Goal: Information Seeking & Learning: Compare options

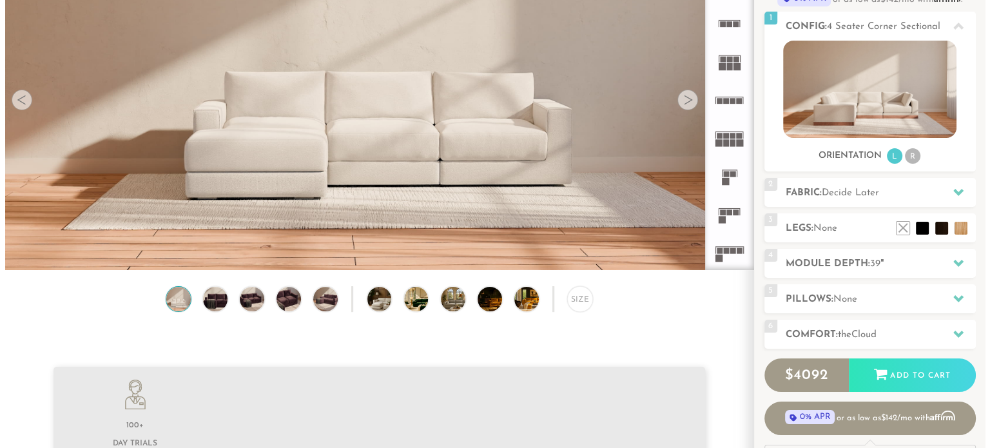
scroll to position [152, 0]
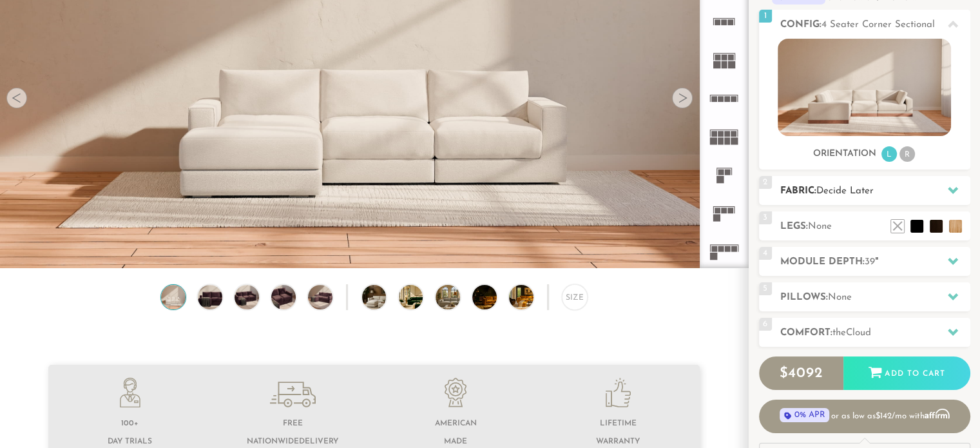
click at [845, 195] on span "Decide Later" at bounding box center [844, 191] width 57 height 10
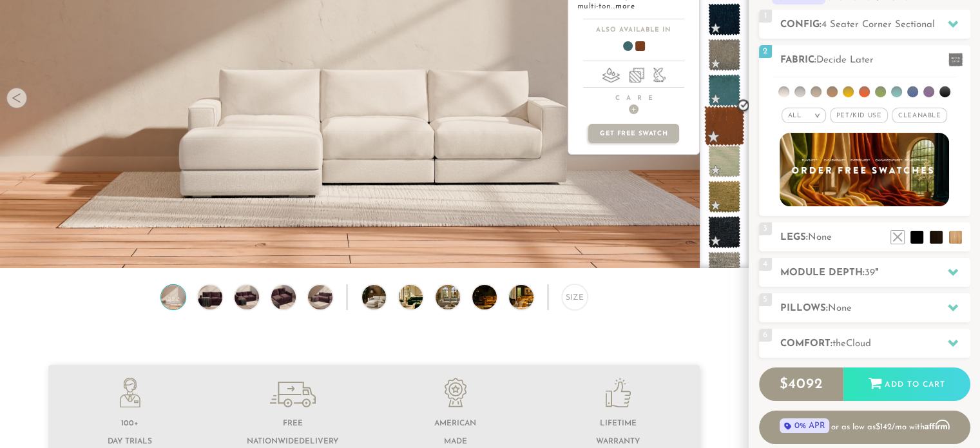
click at [732, 135] on span at bounding box center [724, 126] width 41 height 41
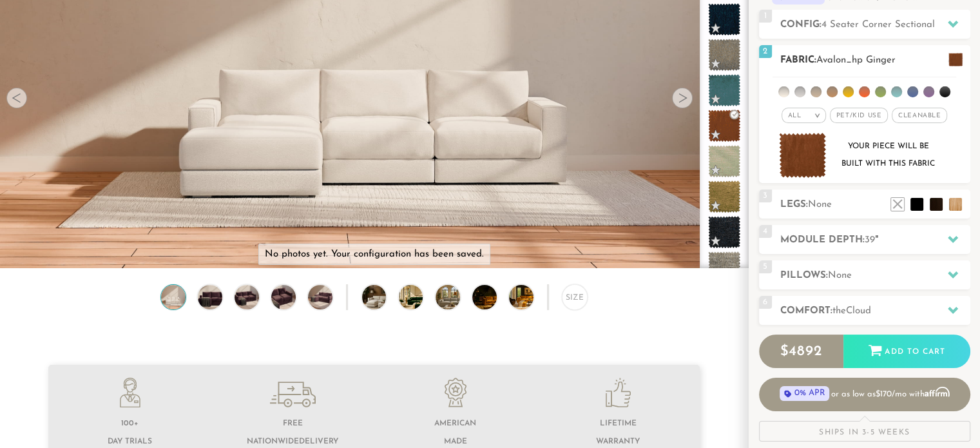
click at [801, 152] on img at bounding box center [803, 156] width 48 height 46
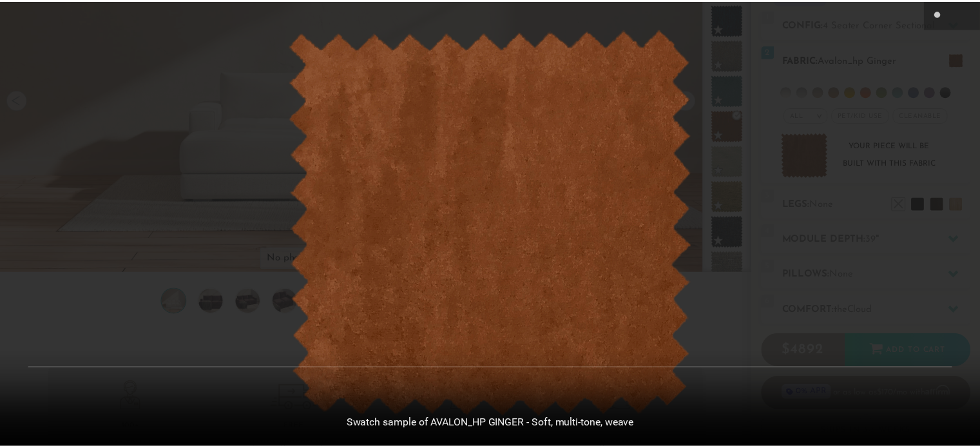
scroll to position [14349, 979]
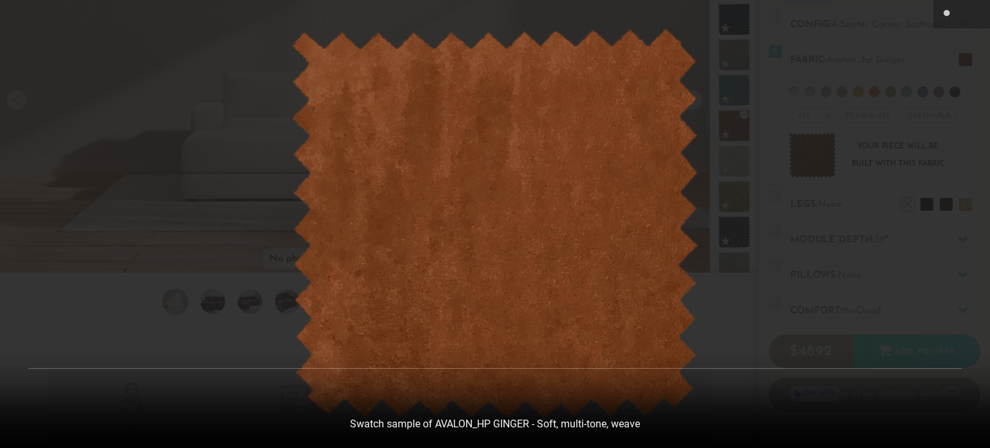
click at [974, 13] on icon at bounding box center [975, 13] width 15 height 15
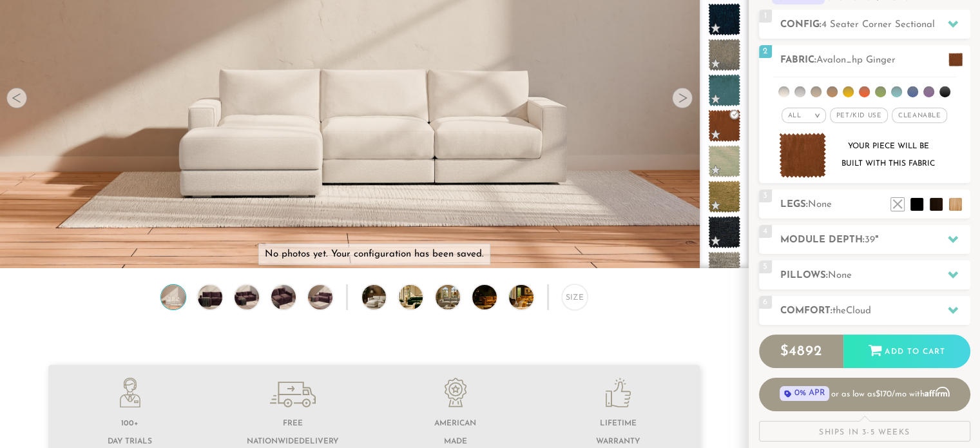
scroll to position [10, 10]
click at [834, 88] on li at bounding box center [832, 91] width 11 height 11
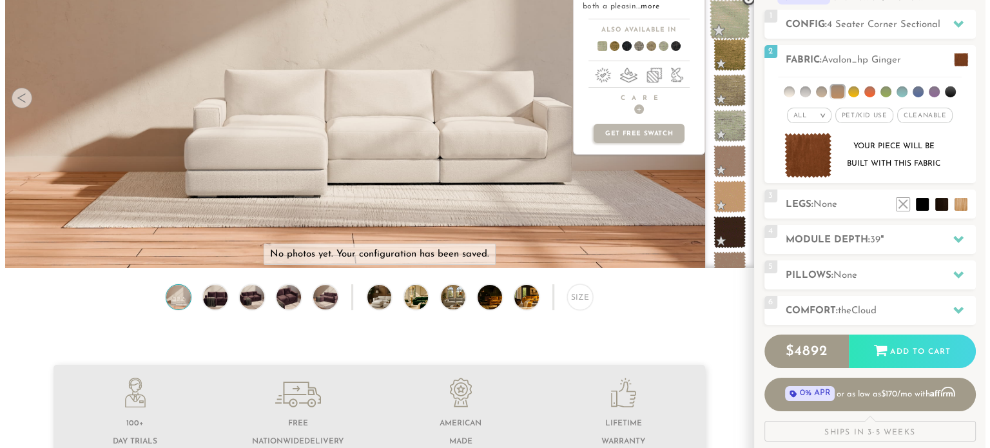
scroll to position [66, 0]
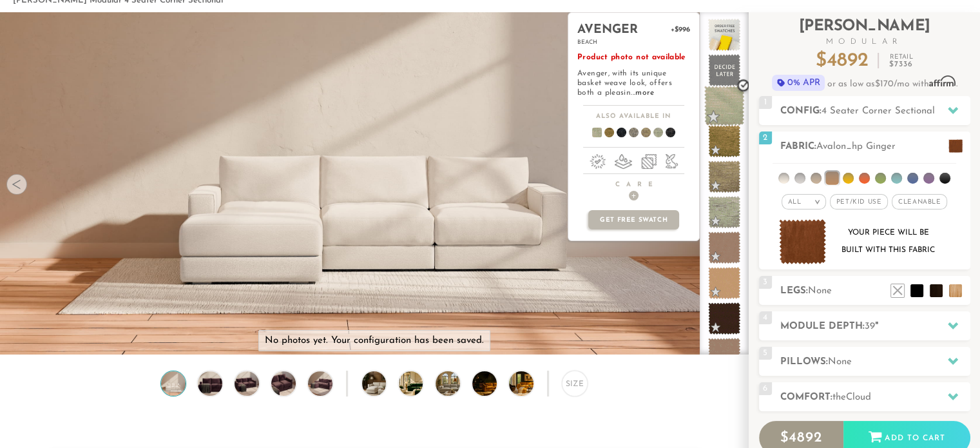
click at [727, 101] on span at bounding box center [724, 106] width 41 height 41
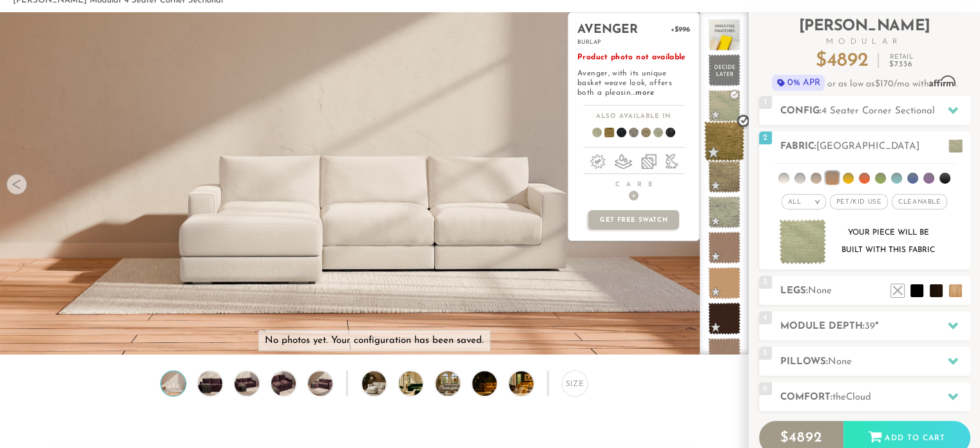
click at [731, 130] on span at bounding box center [724, 141] width 41 height 41
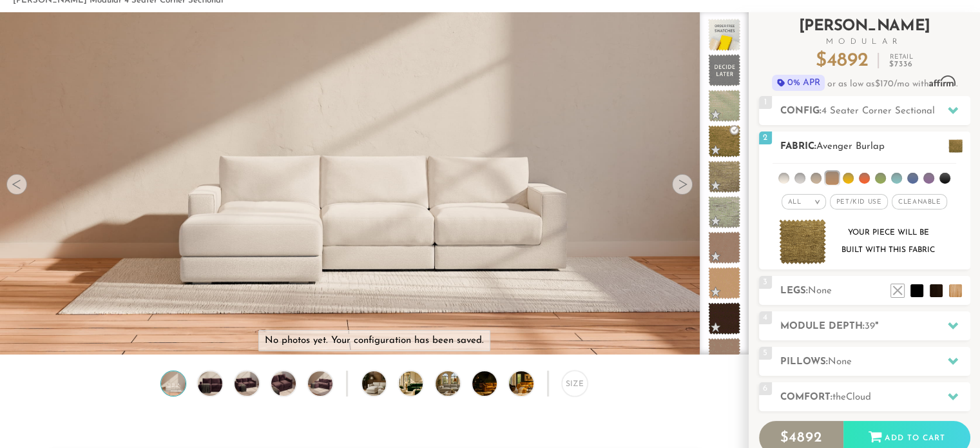
click at [806, 198] on div "All >" at bounding box center [803, 201] width 44 height 15
click at [812, 231] on li "Tier" at bounding box center [803, 236] width 44 height 18
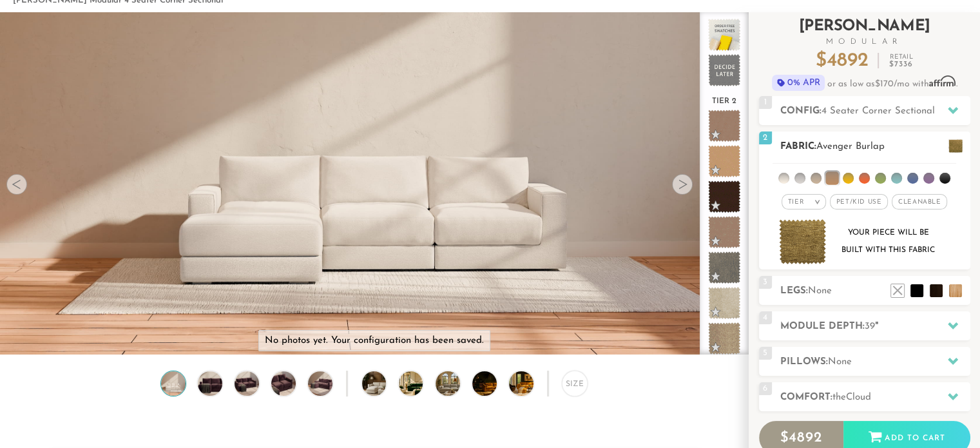
click at [783, 180] on li at bounding box center [783, 178] width 11 height 11
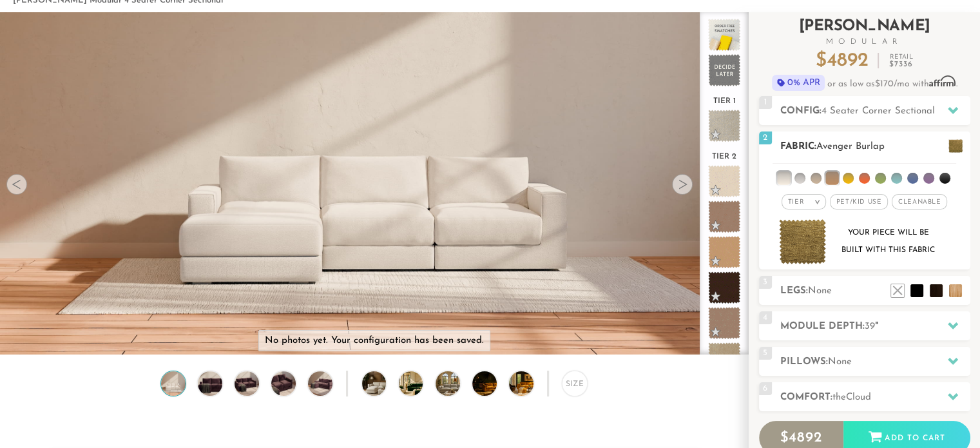
click at [787, 179] on li at bounding box center [783, 177] width 13 height 13
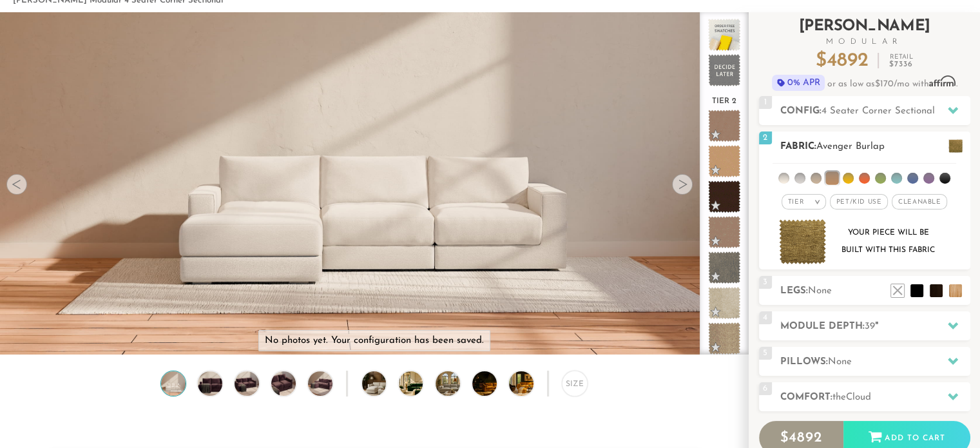
click at [835, 176] on li at bounding box center [831, 177] width 13 height 13
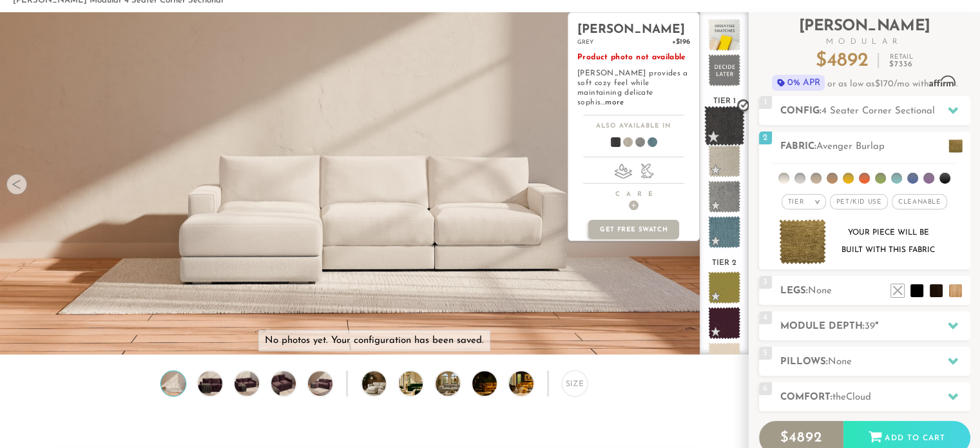
click at [721, 122] on span at bounding box center [724, 126] width 41 height 41
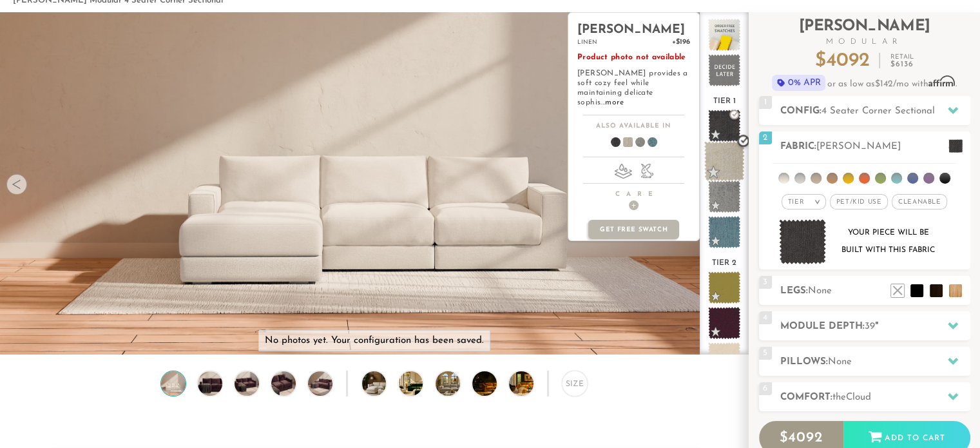
click at [724, 154] on span at bounding box center [724, 161] width 41 height 41
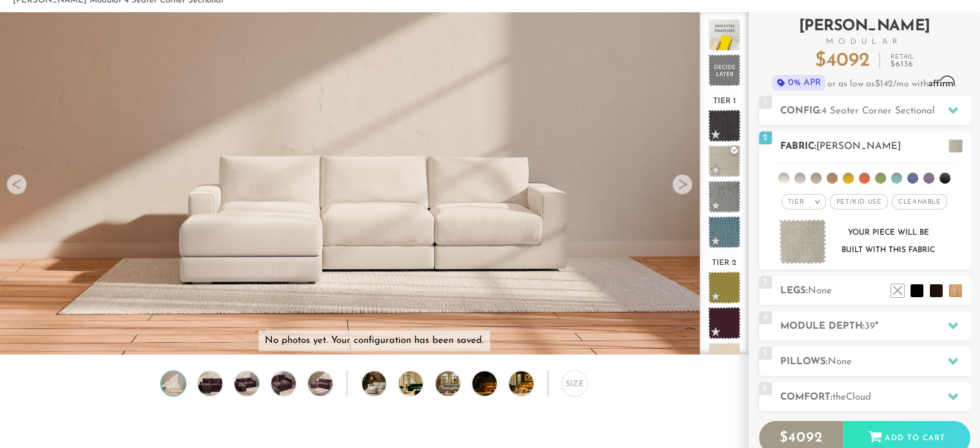
click at [801, 236] on img at bounding box center [803, 242] width 48 height 46
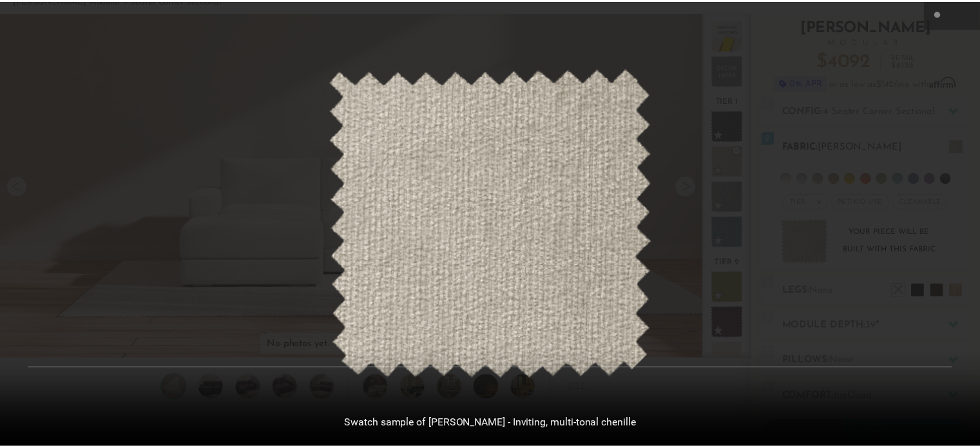
scroll to position [14349, 979]
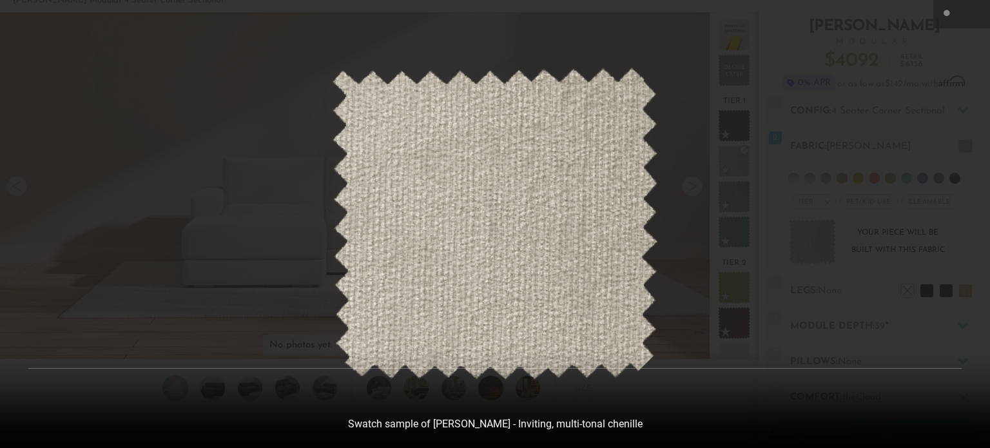
click at [973, 12] on icon at bounding box center [975, 13] width 15 height 15
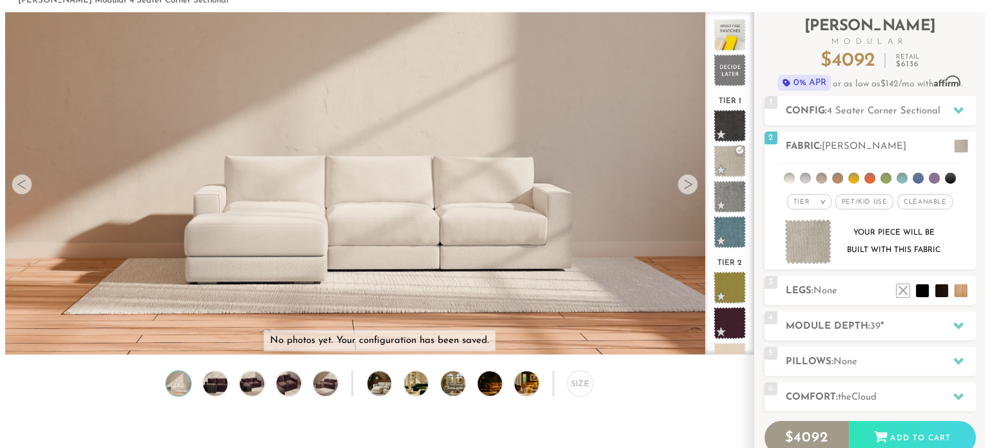
scroll to position [10, 10]
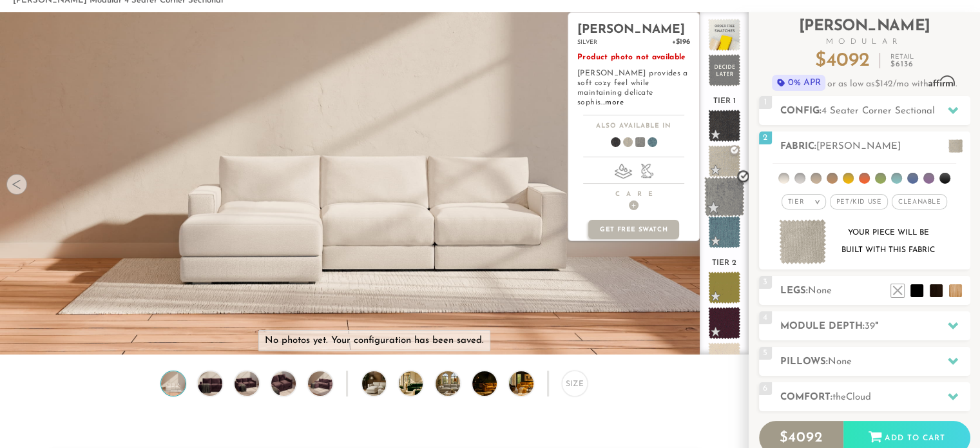
click at [732, 195] on span at bounding box center [724, 197] width 41 height 41
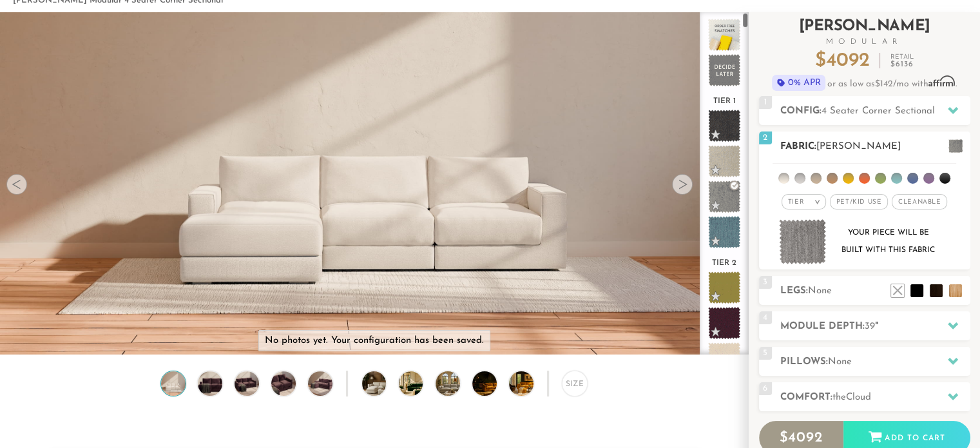
click at [800, 233] on img at bounding box center [803, 242] width 48 height 46
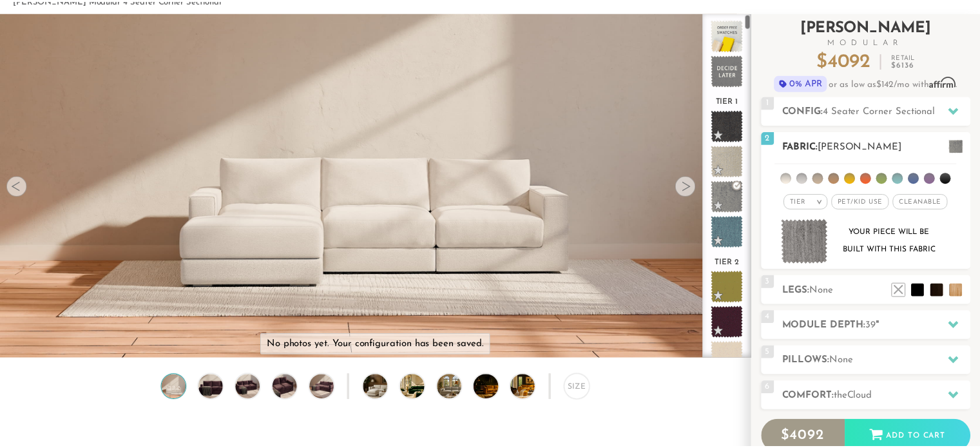
scroll to position [14349, 979]
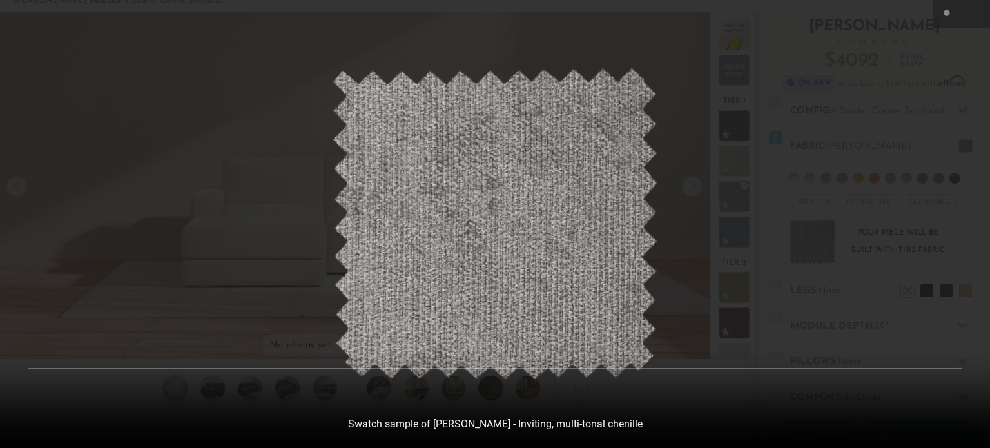
click at [968, 20] on icon at bounding box center [975, 13] width 15 height 15
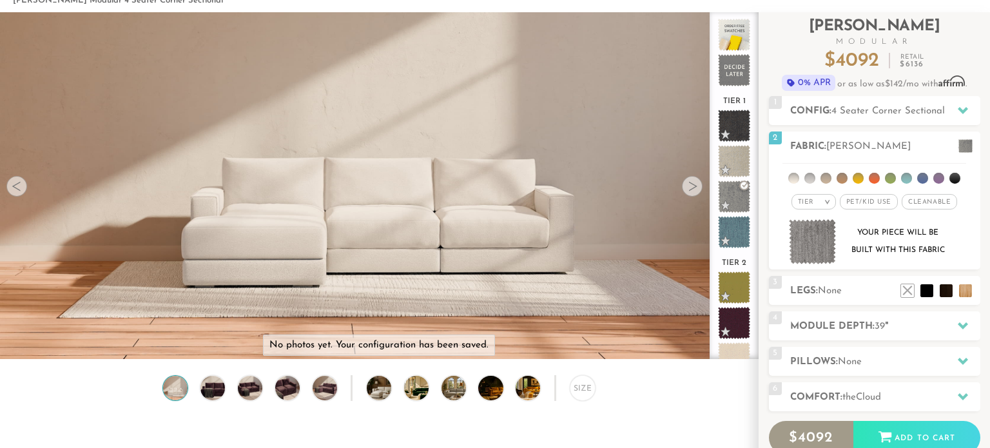
scroll to position [10, 10]
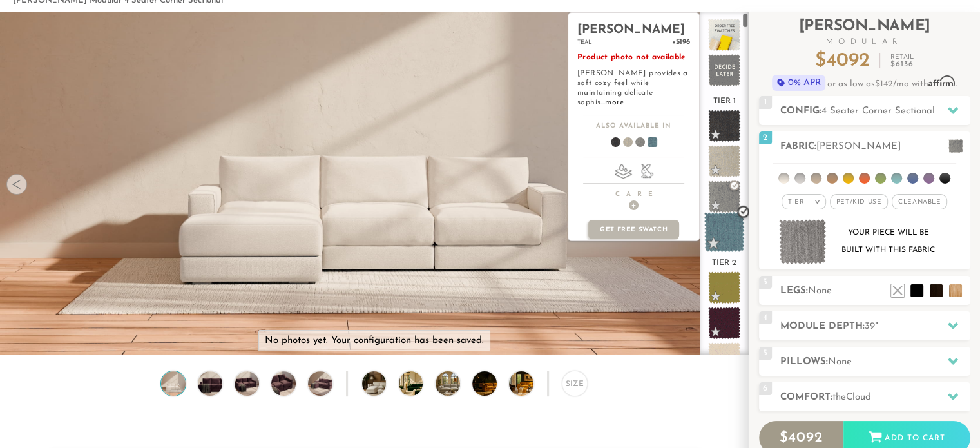
click at [733, 233] on span at bounding box center [724, 232] width 41 height 41
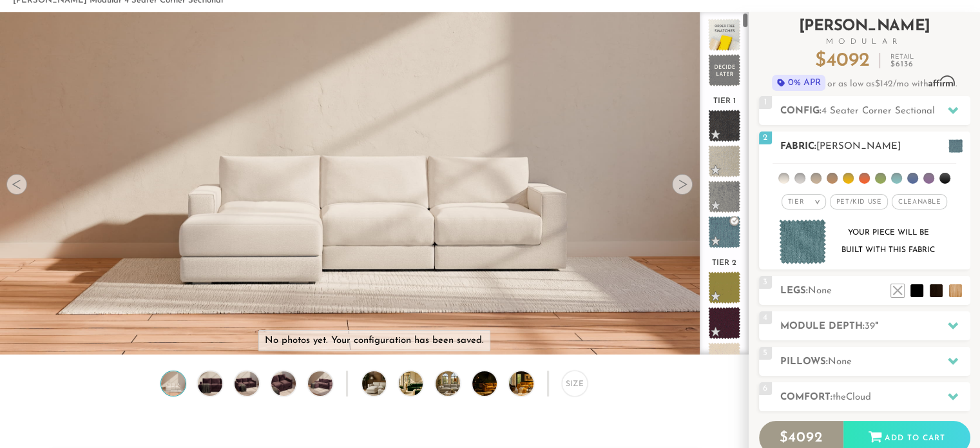
click at [789, 239] on img at bounding box center [803, 242] width 48 height 46
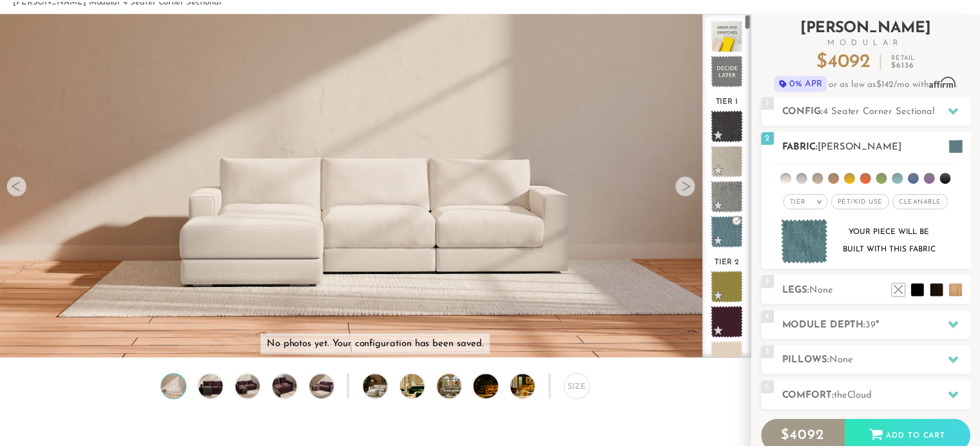
scroll to position [14349, 979]
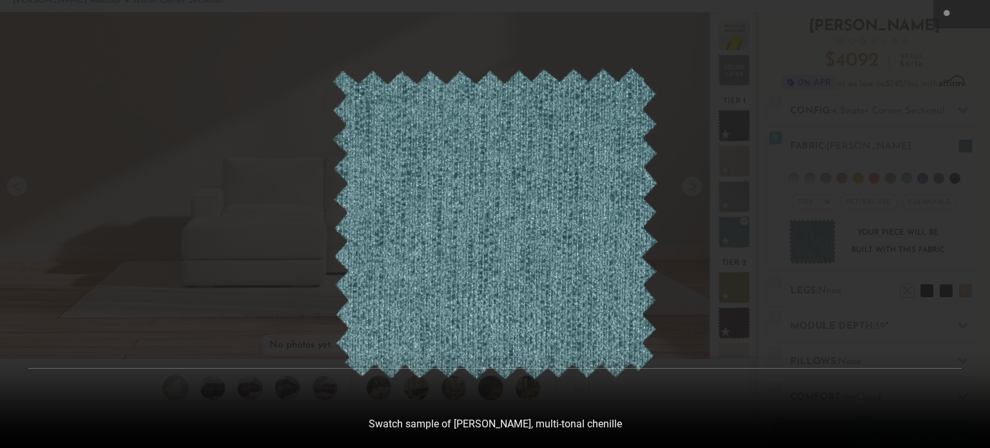
click at [971, 13] on icon at bounding box center [975, 13] width 15 height 15
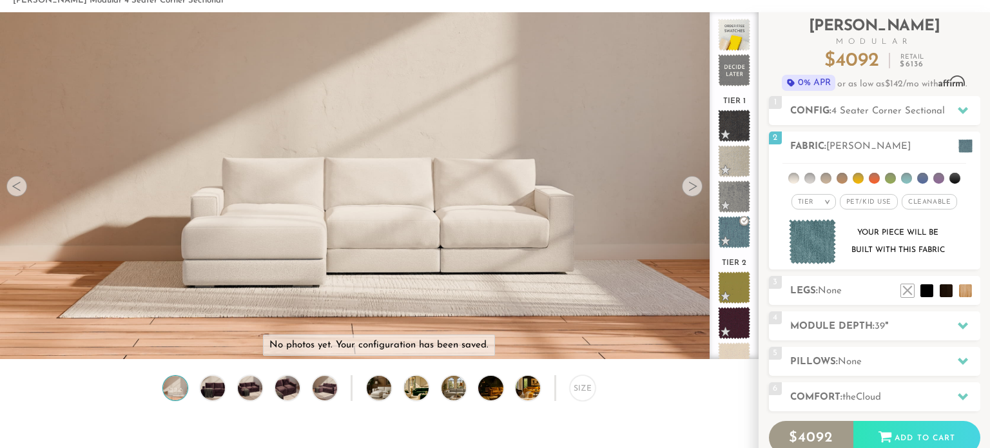
scroll to position [10, 10]
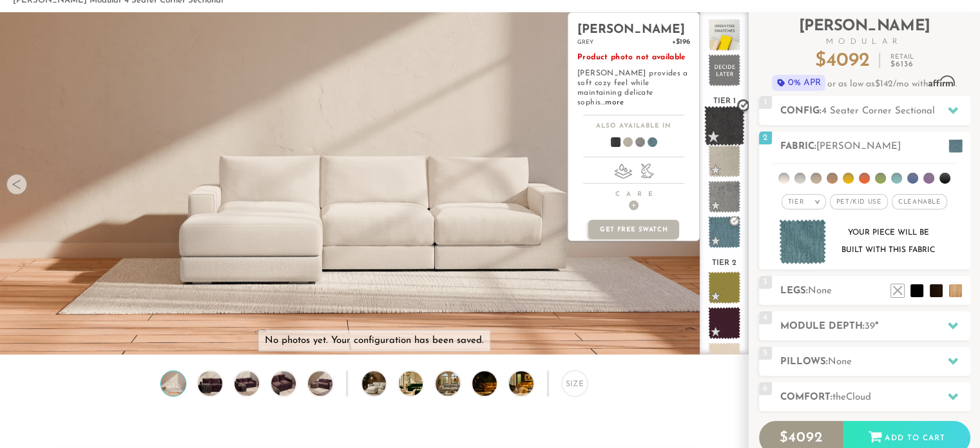
click at [721, 120] on span at bounding box center [724, 126] width 41 height 41
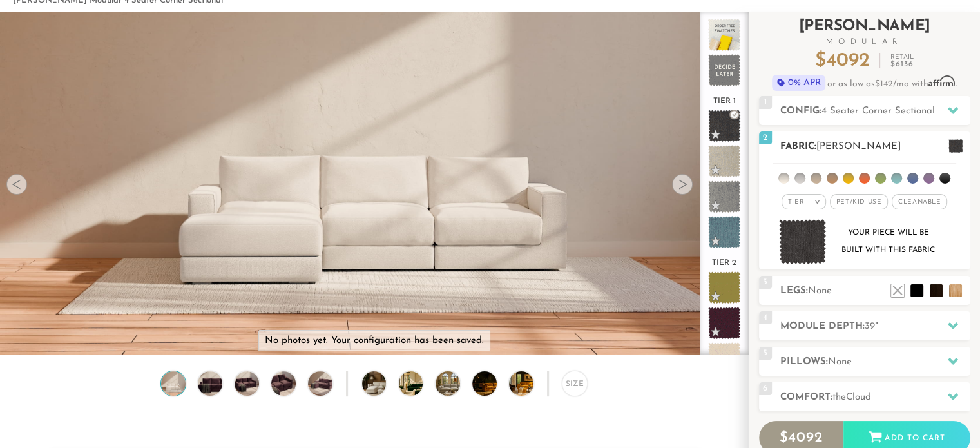
click at [804, 231] on img at bounding box center [803, 242] width 48 height 46
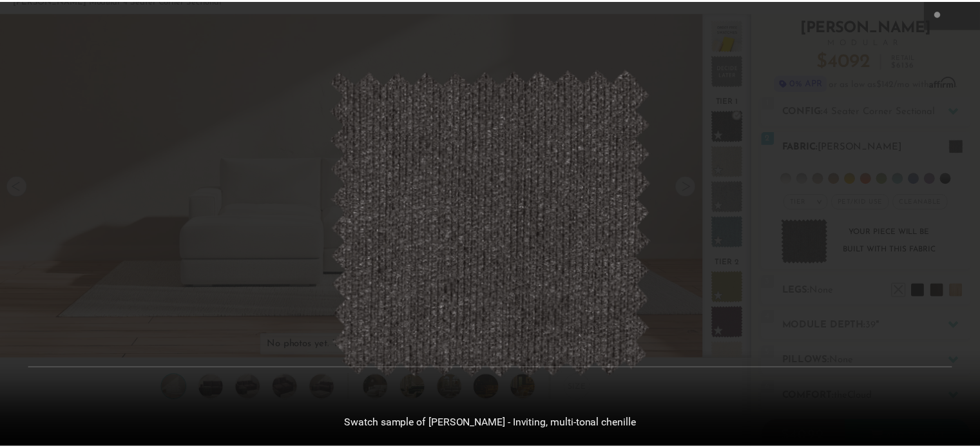
scroll to position [14349, 979]
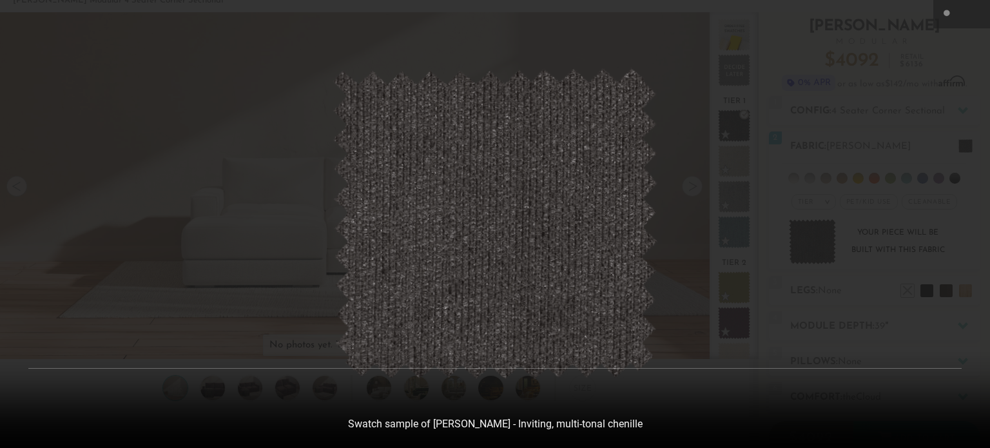
click at [970, 10] on icon at bounding box center [975, 13] width 15 height 15
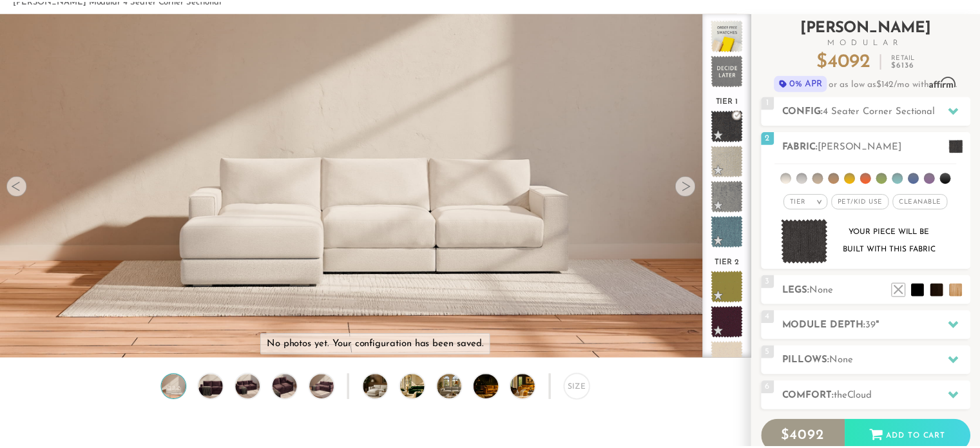
scroll to position [10, 10]
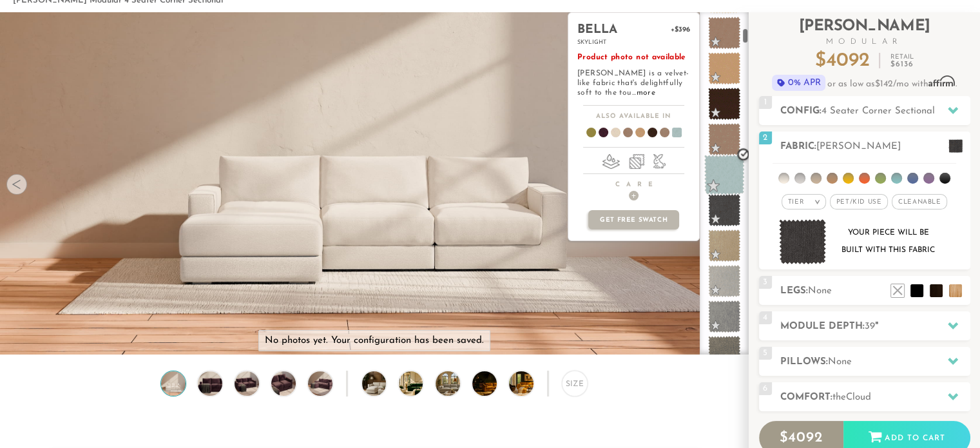
click at [734, 172] on span at bounding box center [724, 175] width 41 height 41
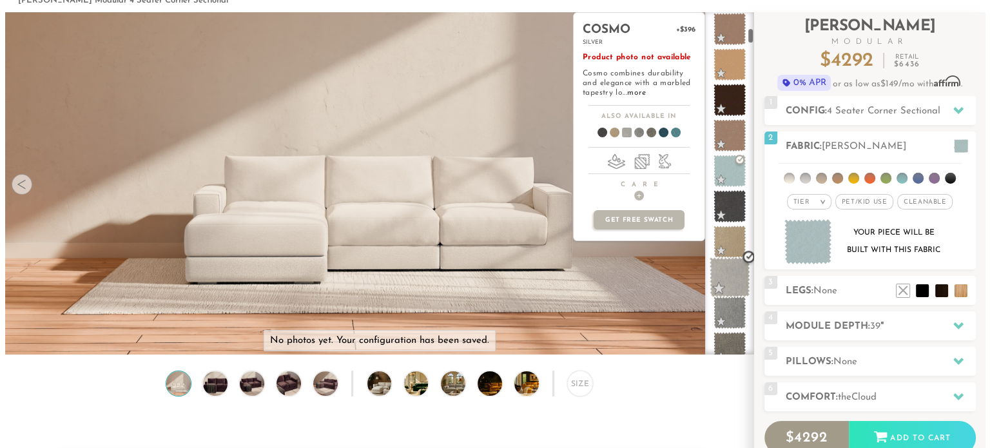
scroll to position [365, 0]
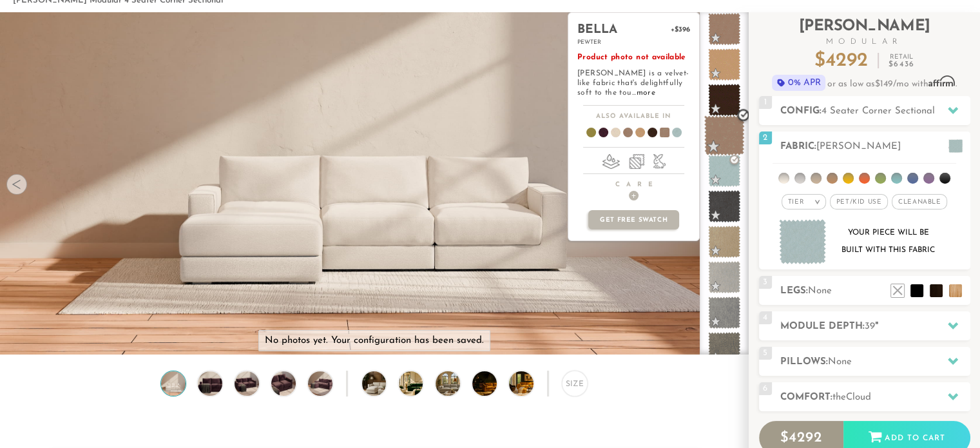
click at [728, 135] on span at bounding box center [724, 135] width 41 height 41
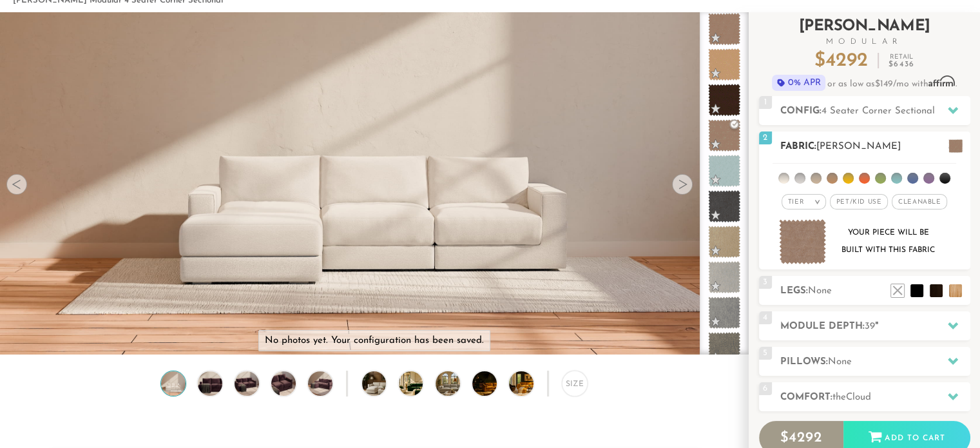
click at [958, 144] on span at bounding box center [955, 146] width 14 height 14
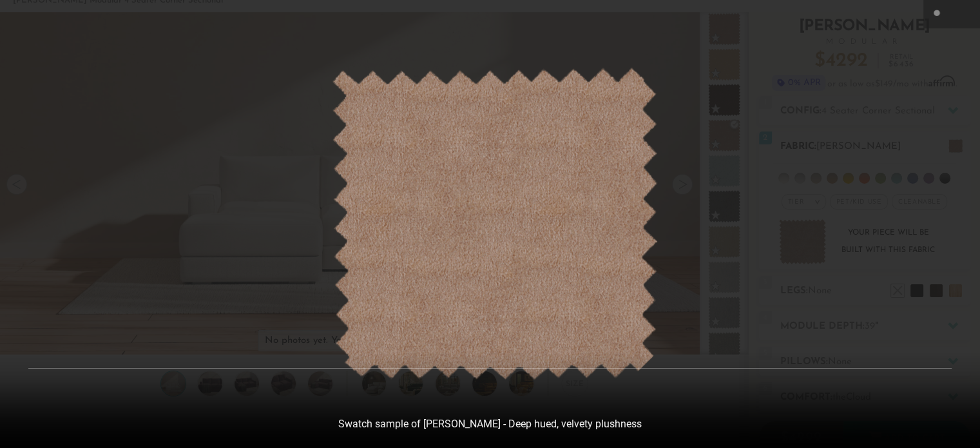
scroll to position [14349, 979]
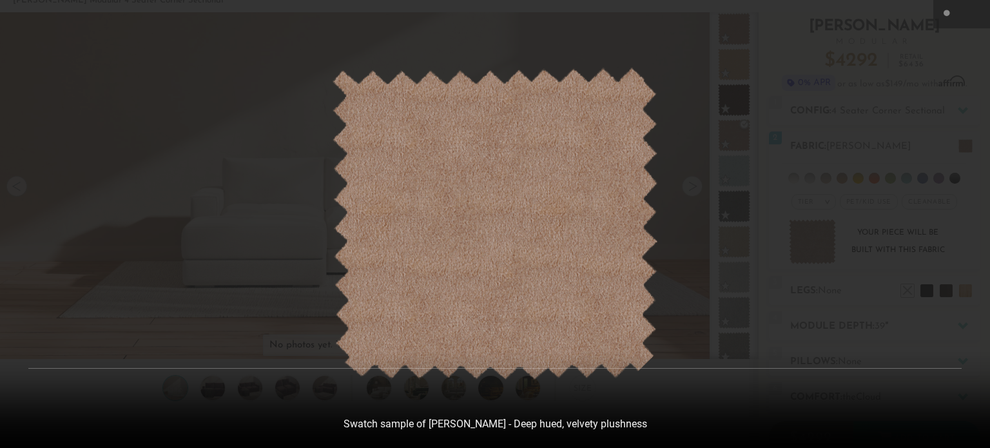
click at [977, 10] on icon at bounding box center [975, 13] width 15 height 15
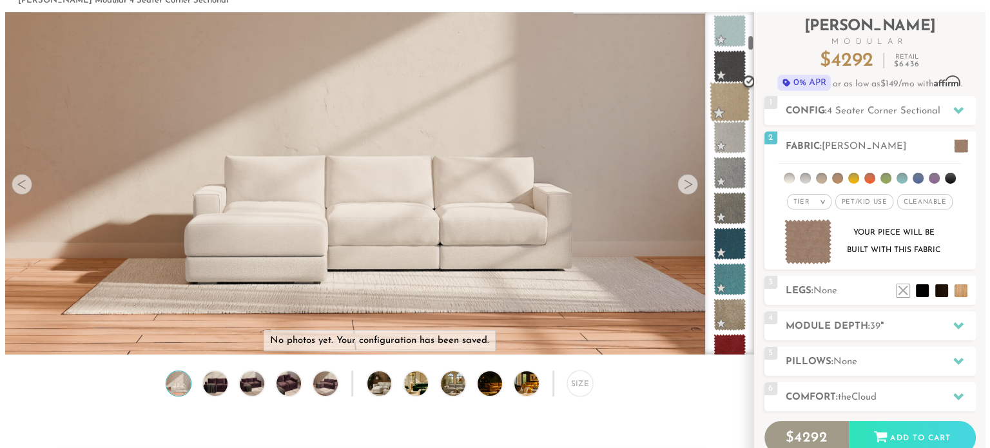
scroll to position [517, 0]
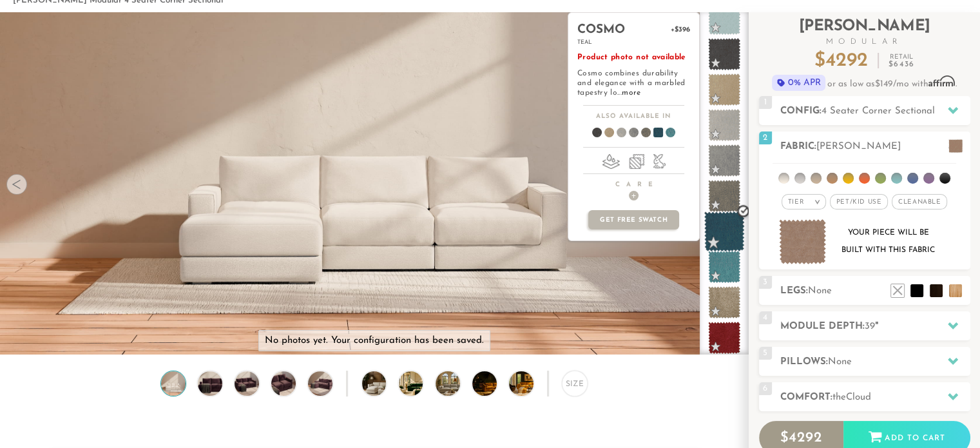
click at [734, 225] on span at bounding box center [724, 231] width 41 height 41
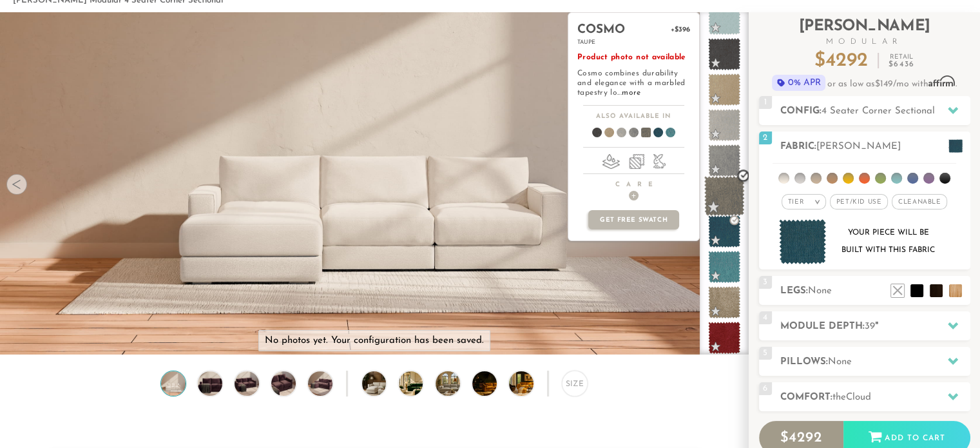
click at [725, 188] on span at bounding box center [724, 196] width 41 height 41
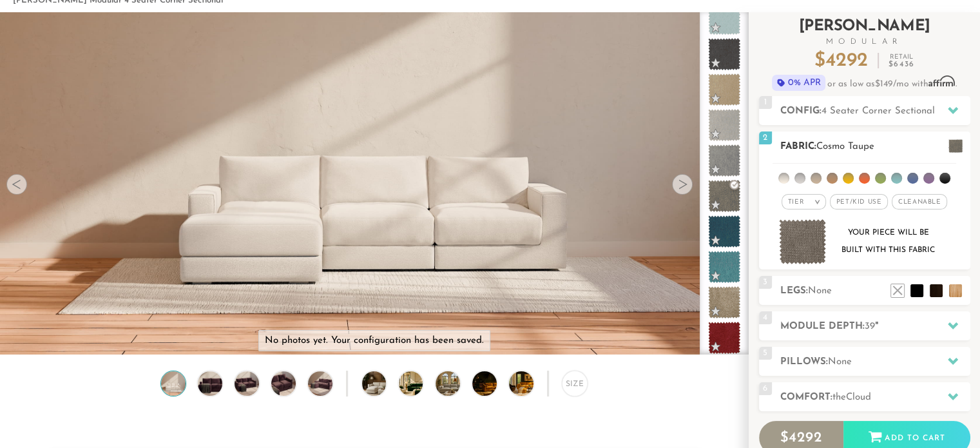
click at [948, 146] on span at bounding box center [955, 146] width 14 height 14
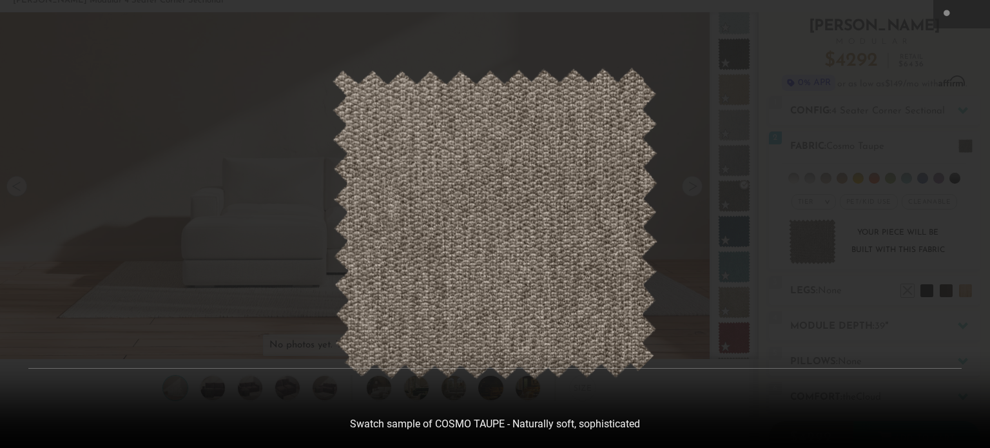
click at [966, 9] on button at bounding box center [975, 14] width 28 height 28
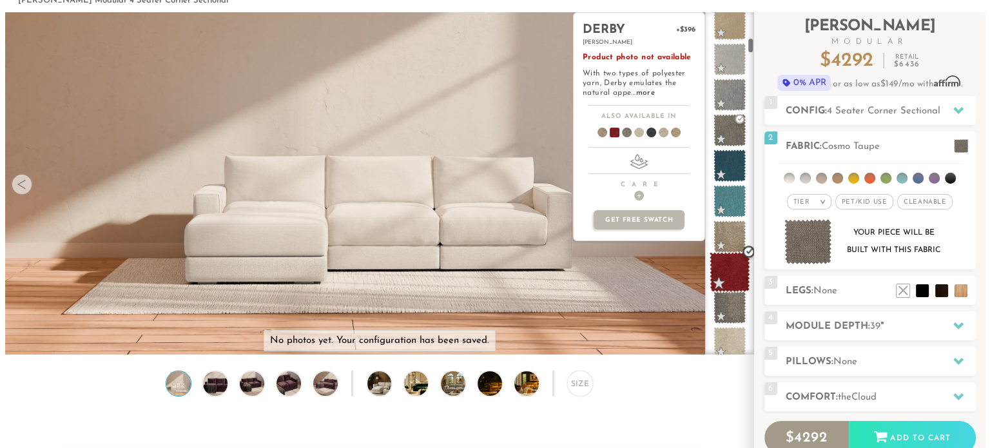
scroll to position [583, 0]
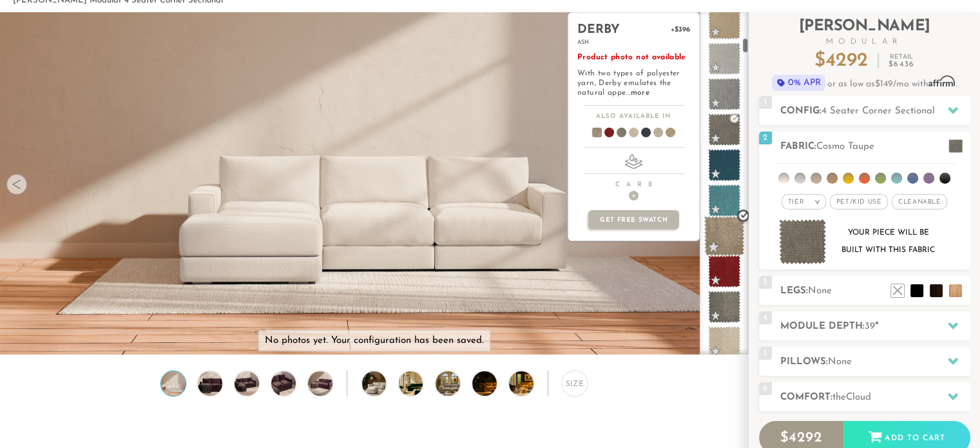
click at [727, 242] on span at bounding box center [724, 236] width 41 height 41
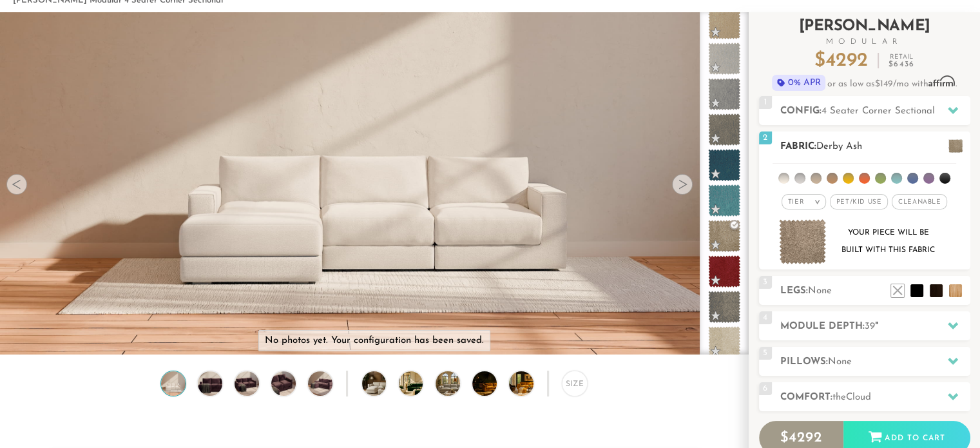
click at [955, 140] on span at bounding box center [955, 146] width 14 height 14
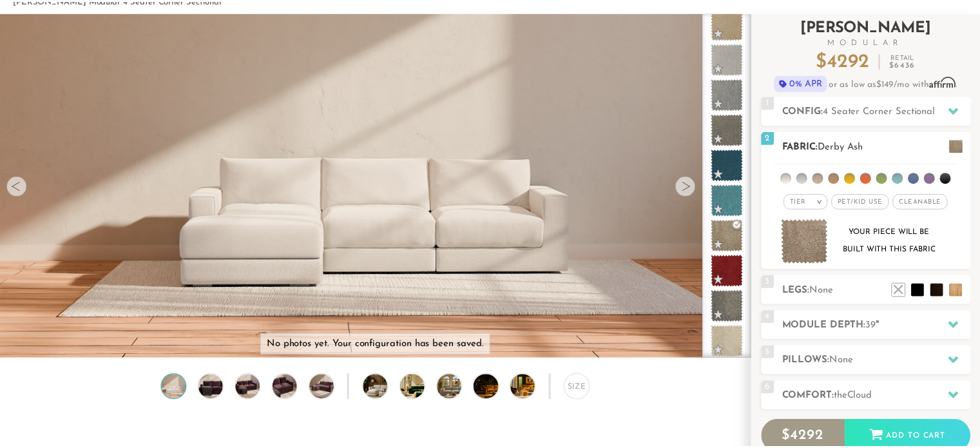
scroll to position [14349, 979]
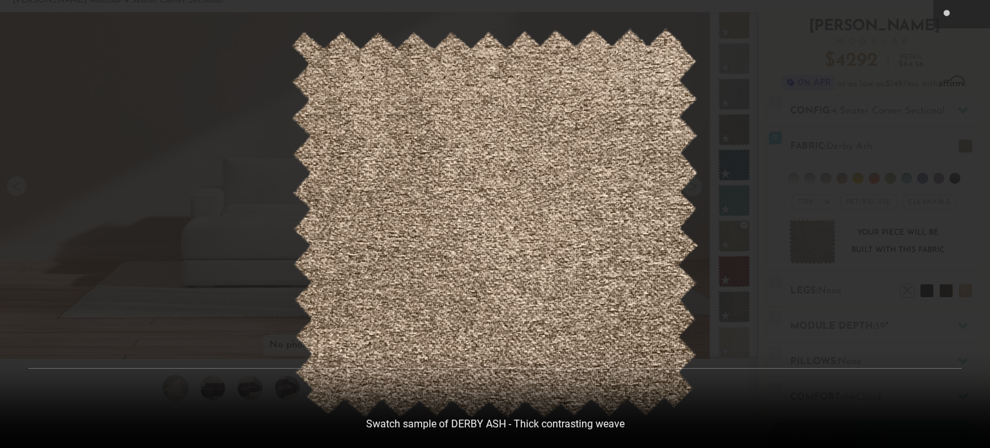
click at [966, 12] on button at bounding box center [975, 14] width 28 height 28
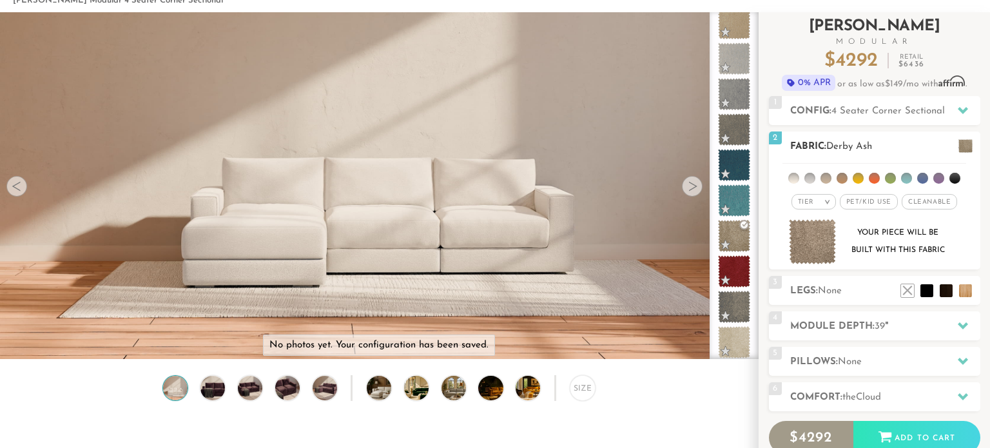
scroll to position [10, 10]
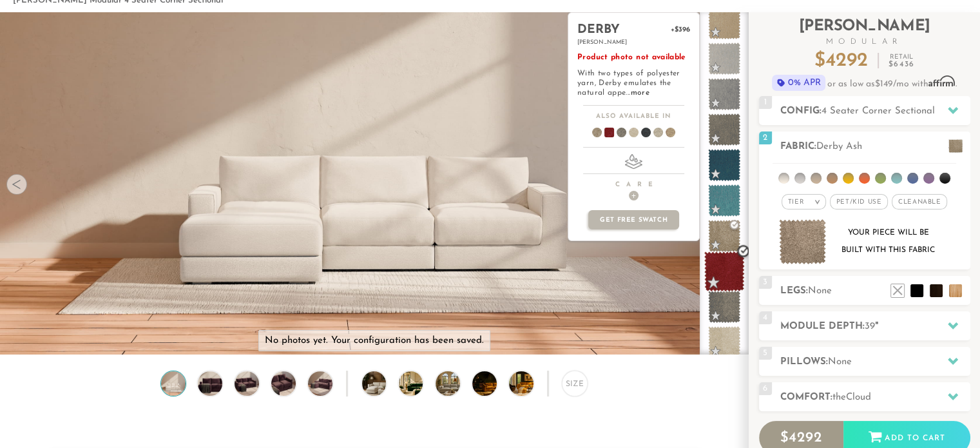
click at [726, 261] on span at bounding box center [724, 271] width 41 height 41
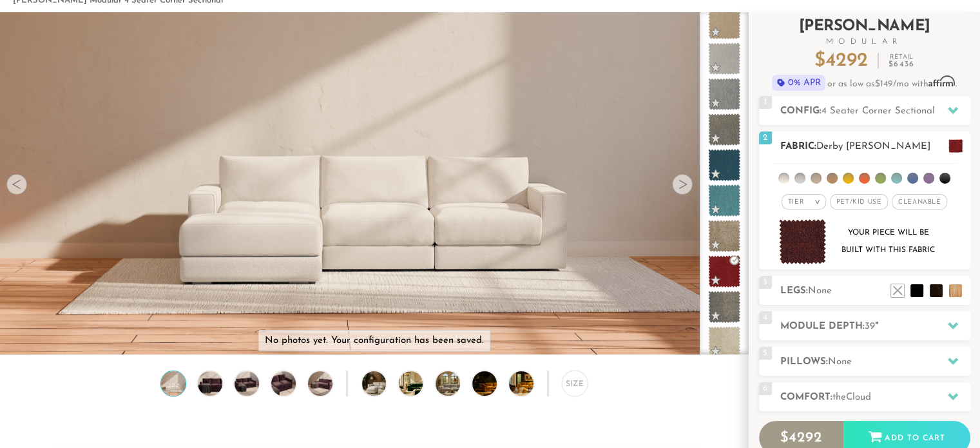
click at [939, 139] on div "2 Fabric: Derby [PERSON_NAME] Tier > All" at bounding box center [864, 200] width 211 height 139
click at [953, 139] on span at bounding box center [955, 146] width 14 height 14
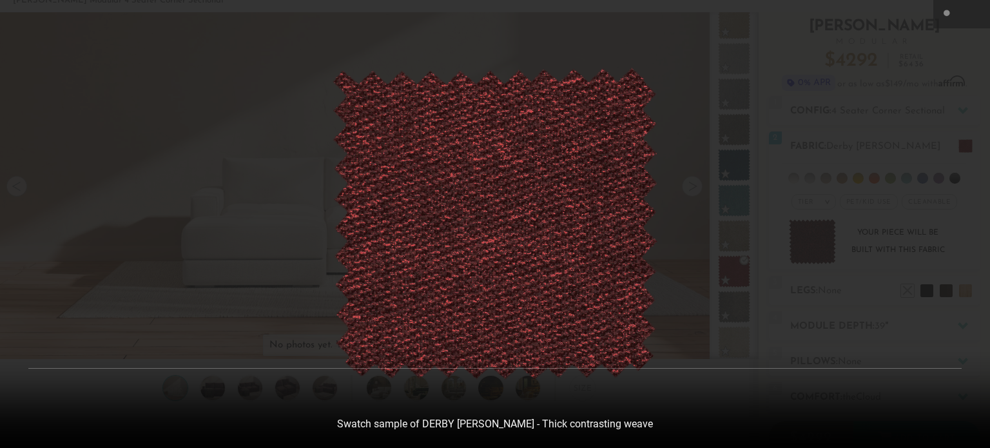
click at [968, 11] on icon at bounding box center [975, 13] width 15 height 15
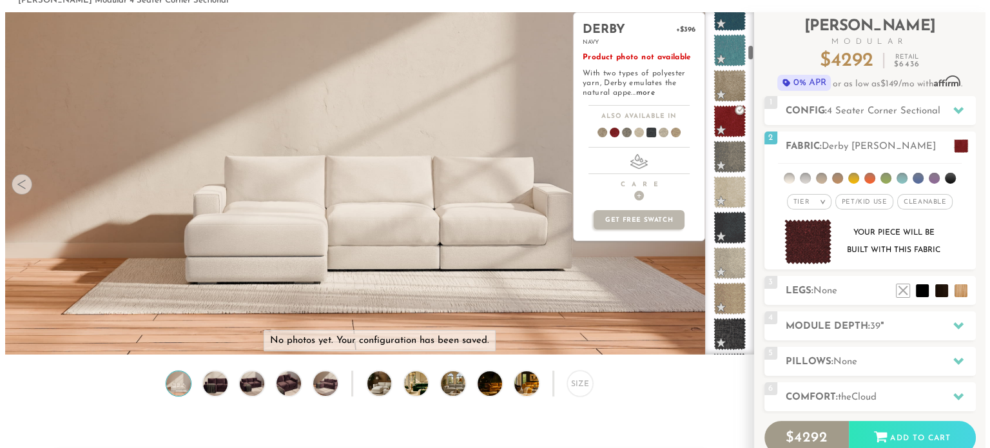
scroll to position [734, 0]
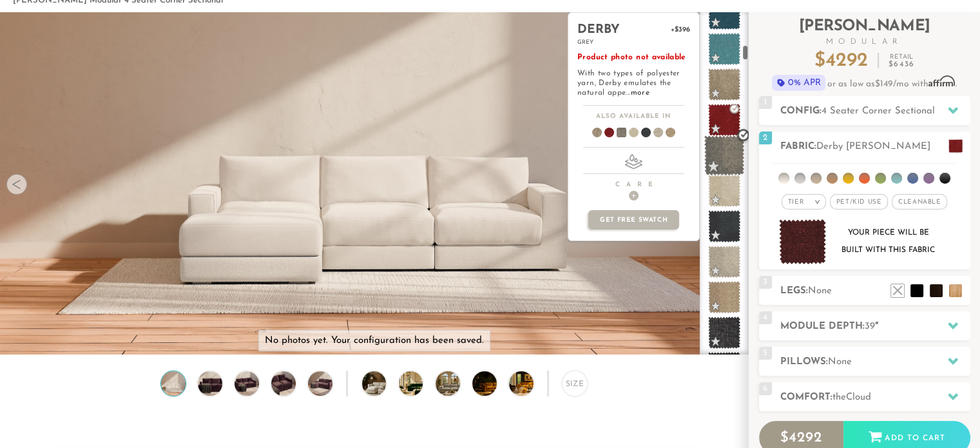
click at [724, 159] on span at bounding box center [724, 155] width 41 height 41
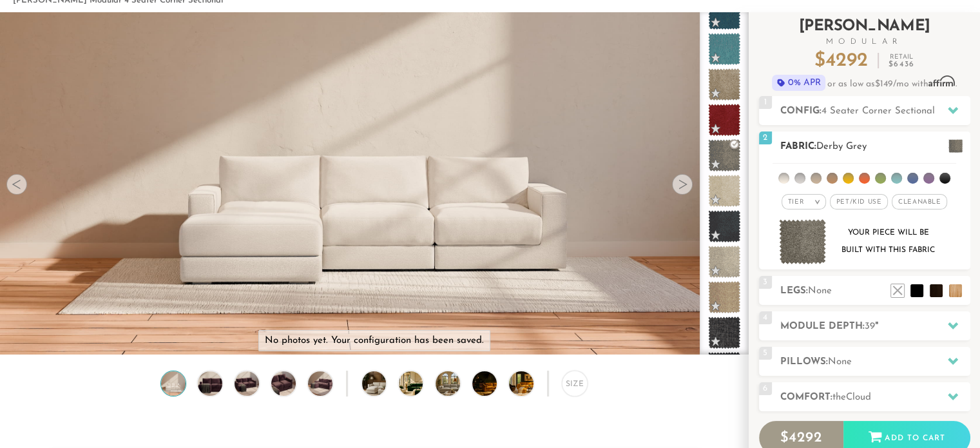
click at [957, 144] on span at bounding box center [955, 146] width 14 height 14
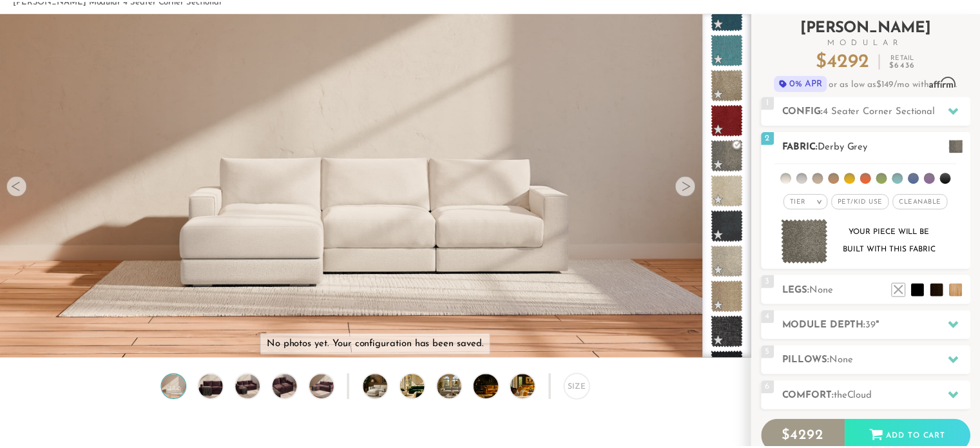
scroll to position [14349, 979]
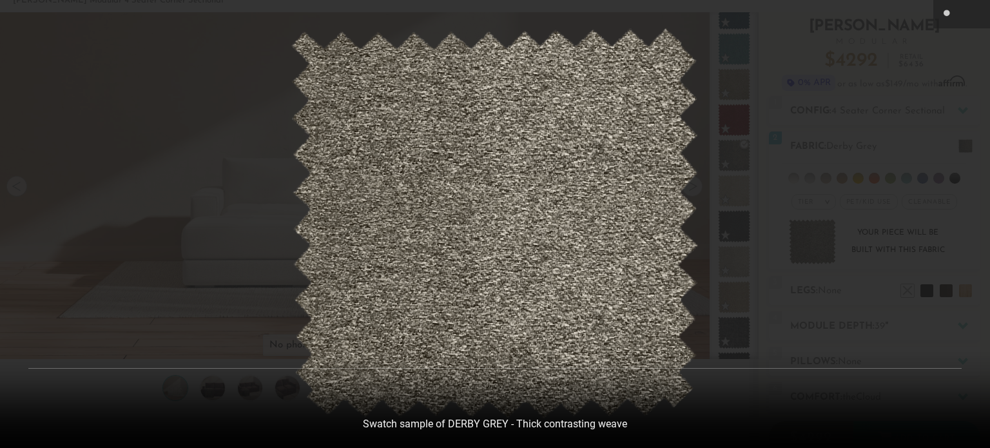
click at [966, 22] on button at bounding box center [975, 14] width 28 height 28
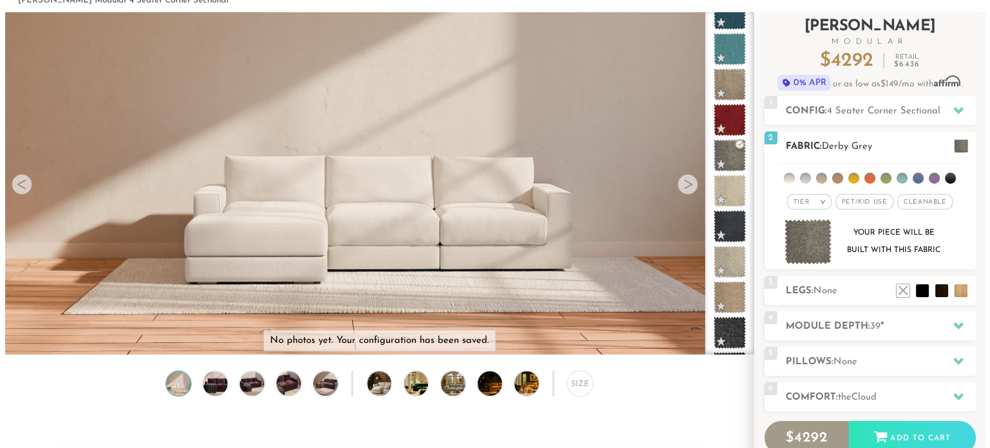
scroll to position [10, 10]
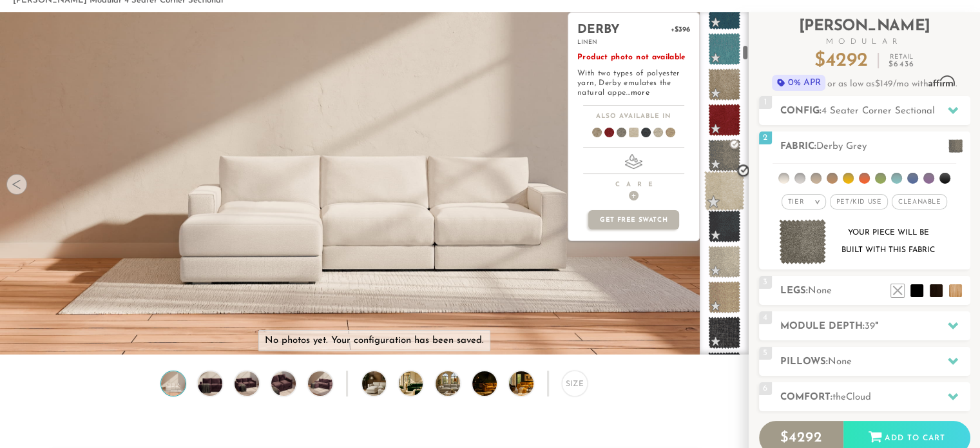
click at [727, 185] on span at bounding box center [724, 191] width 41 height 41
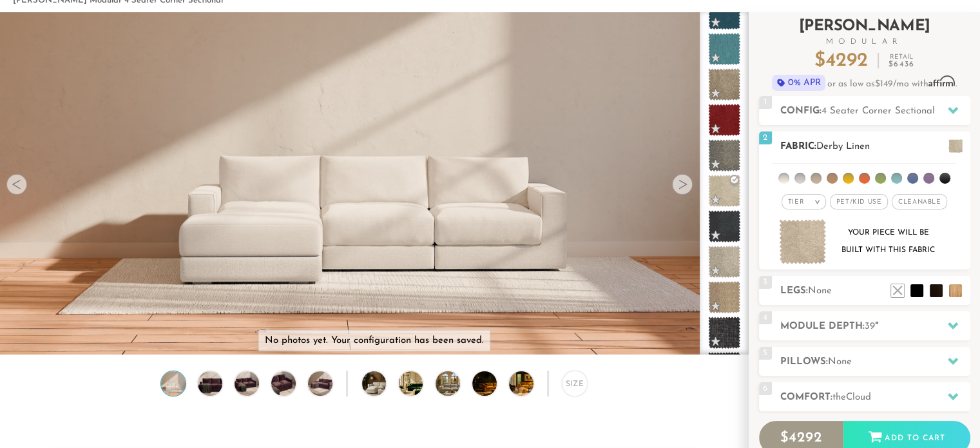
click at [954, 142] on span at bounding box center [955, 146] width 14 height 14
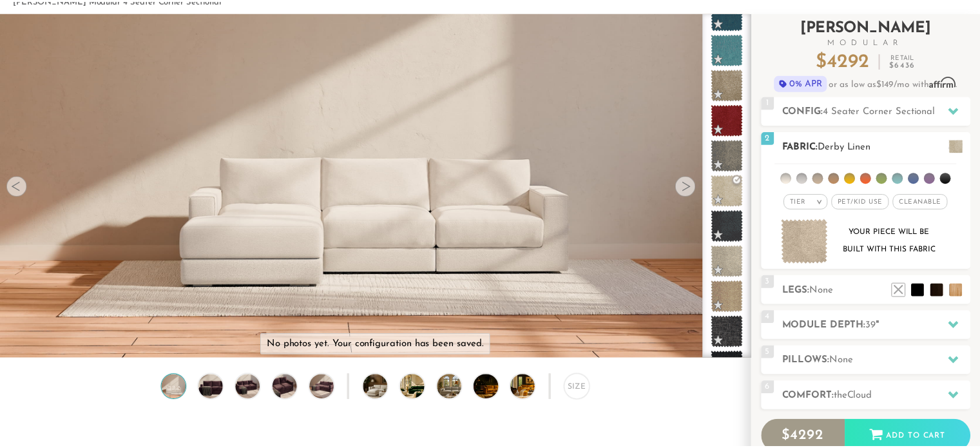
scroll to position [14349, 979]
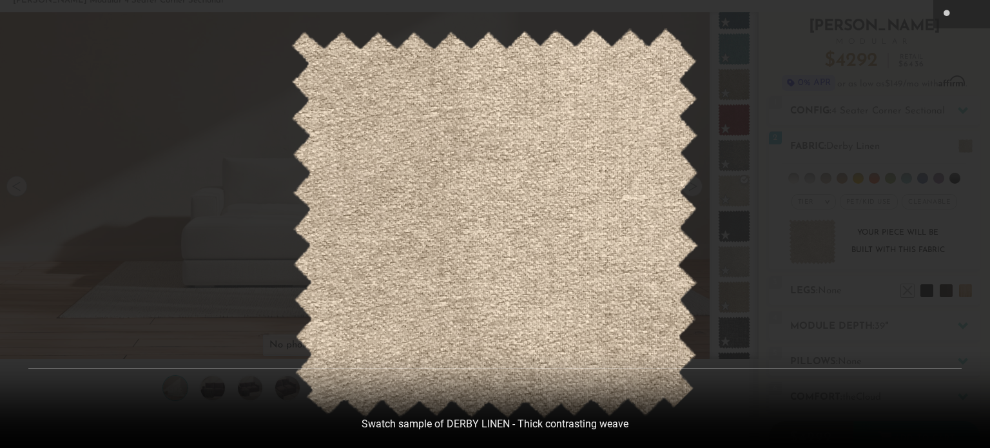
click at [973, 11] on icon at bounding box center [975, 13] width 15 height 15
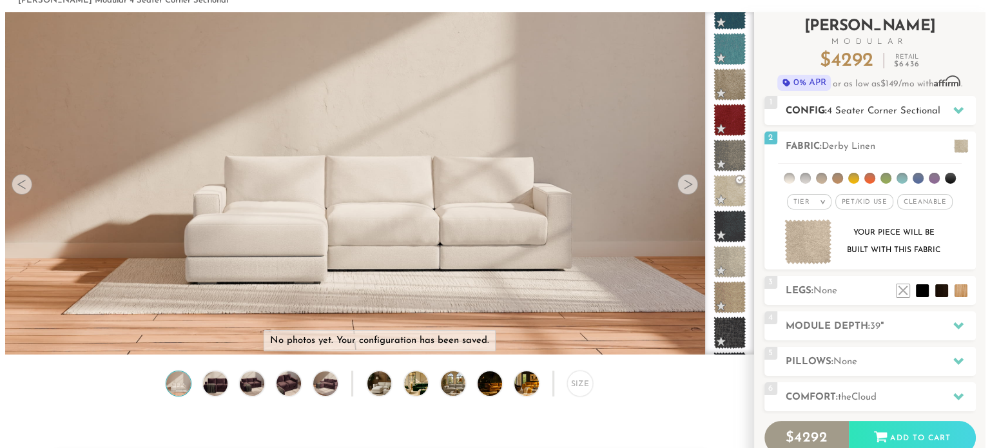
scroll to position [10, 10]
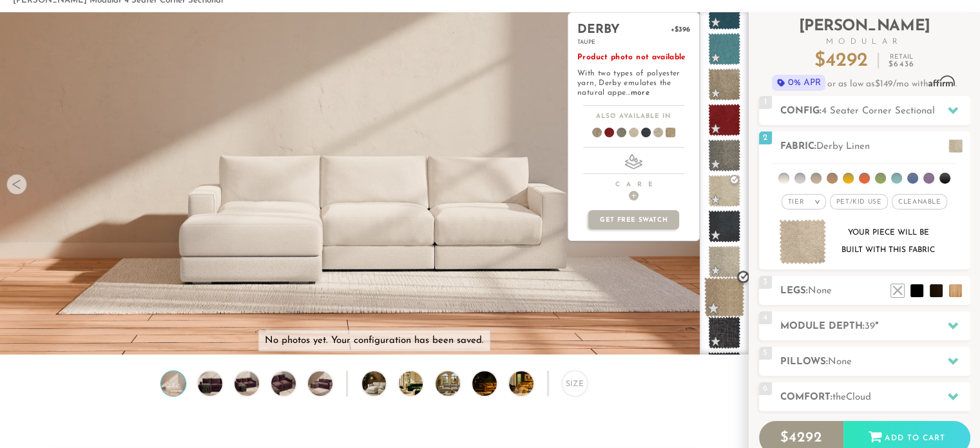
click at [734, 287] on span at bounding box center [724, 297] width 41 height 41
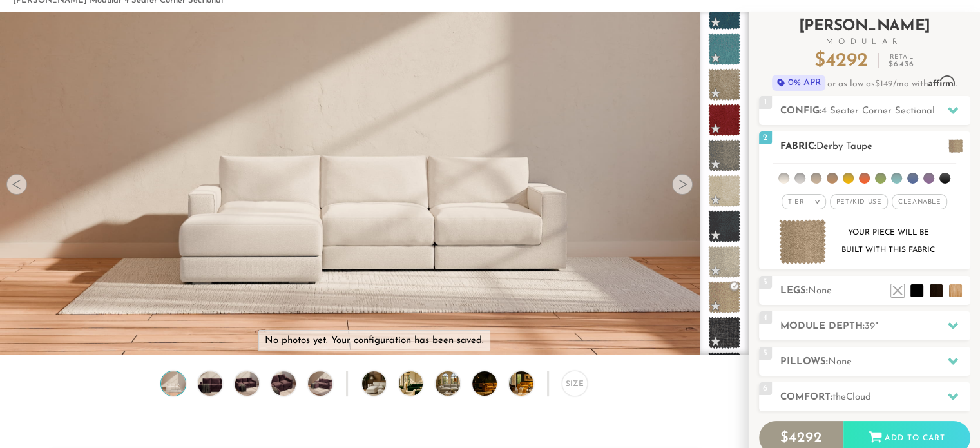
click at [955, 143] on span at bounding box center [955, 146] width 14 height 14
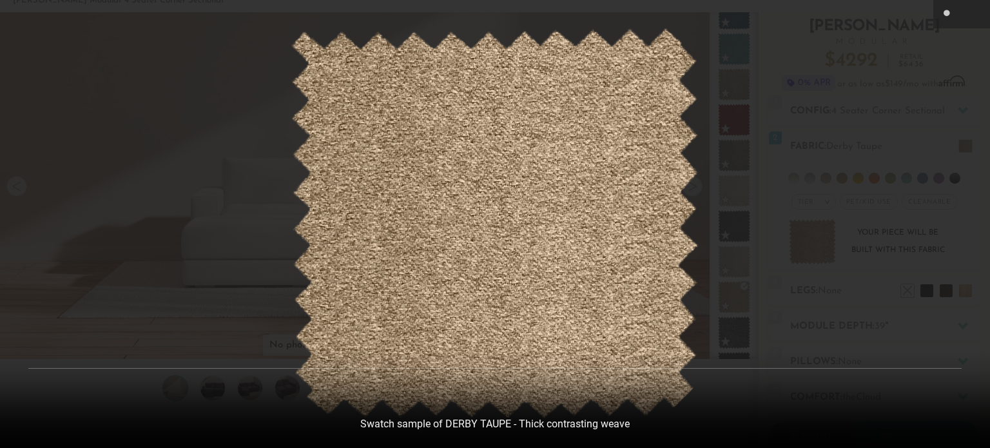
click at [968, 18] on icon at bounding box center [975, 13] width 15 height 15
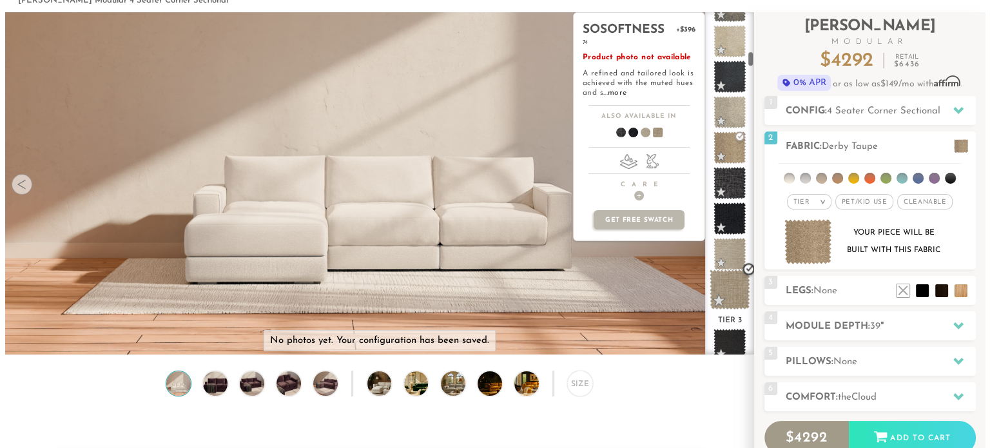
scroll to position [885, 0]
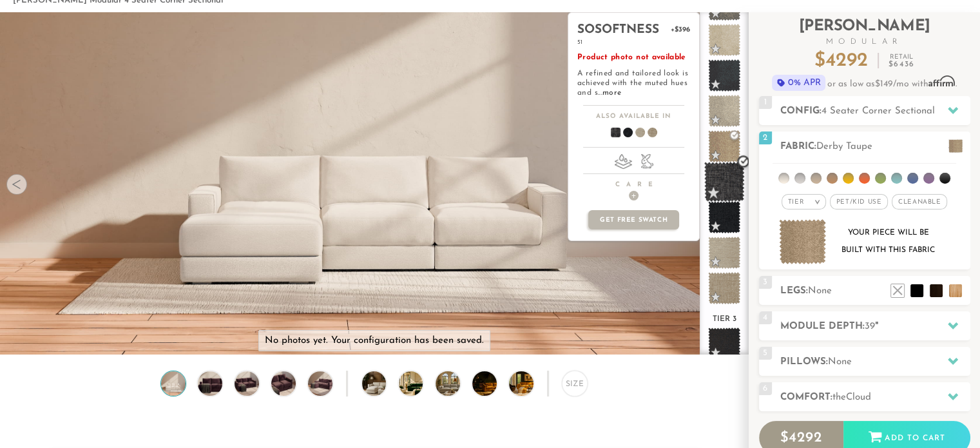
click at [729, 186] on span at bounding box center [724, 182] width 41 height 41
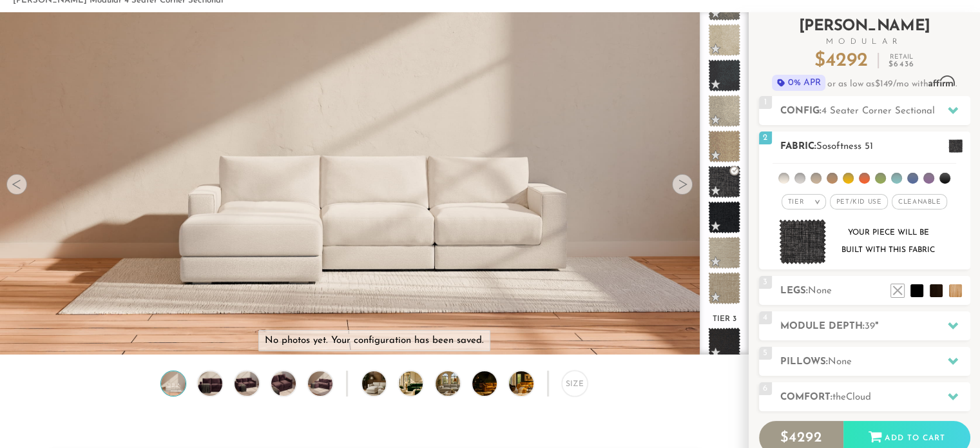
click at [803, 234] on img at bounding box center [803, 242] width 48 height 46
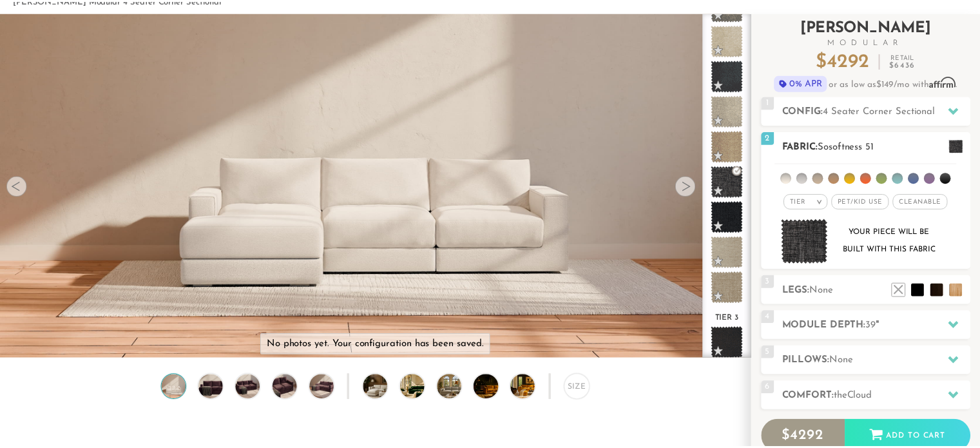
scroll to position [14349, 979]
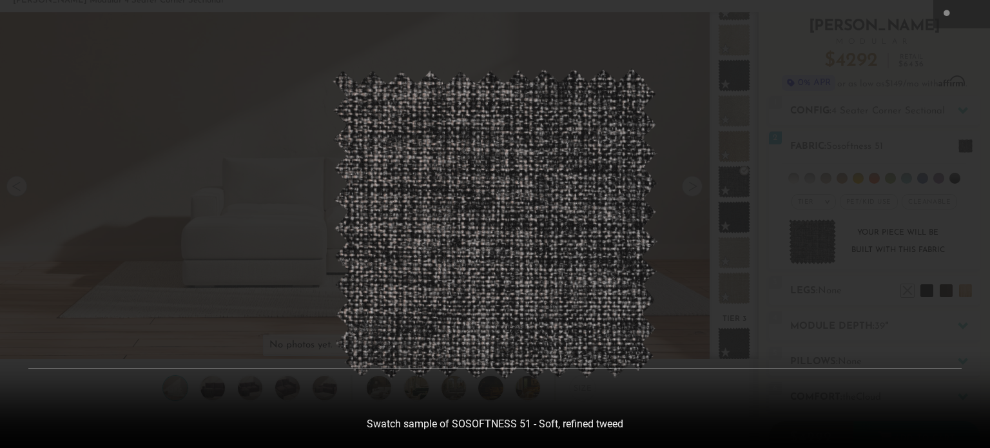
click at [971, 17] on icon at bounding box center [975, 13] width 15 height 15
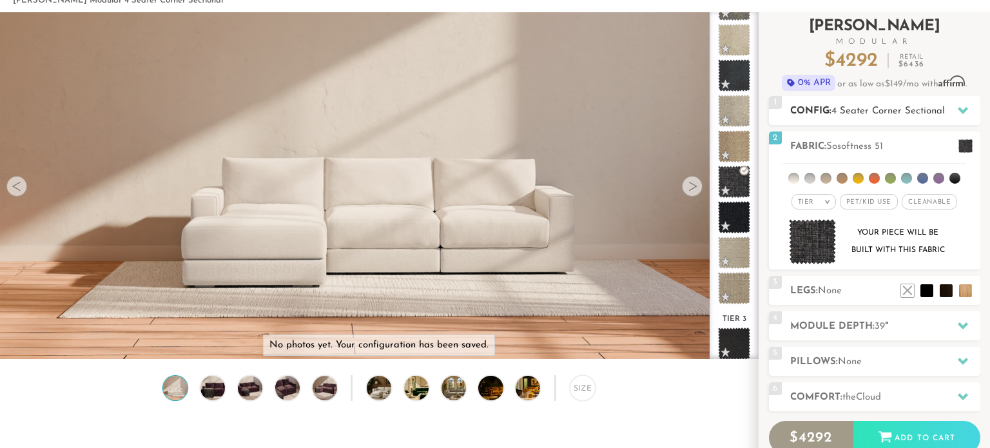
scroll to position [0, 0]
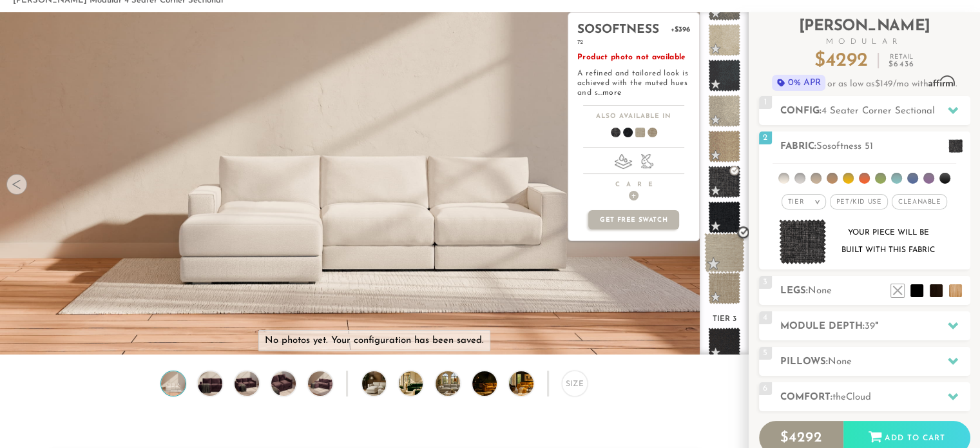
click at [730, 251] on span at bounding box center [724, 253] width 41 height 41
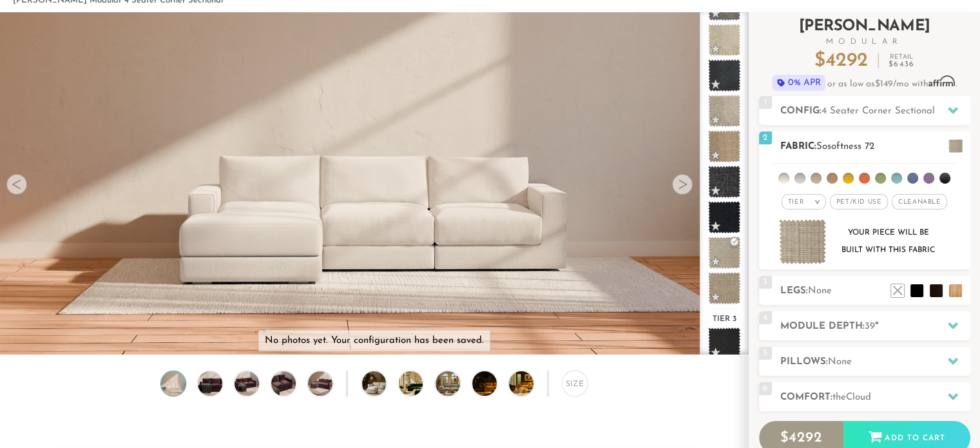
click at [801, 236] on img at bounding box center [803, 242] width 48 height 46
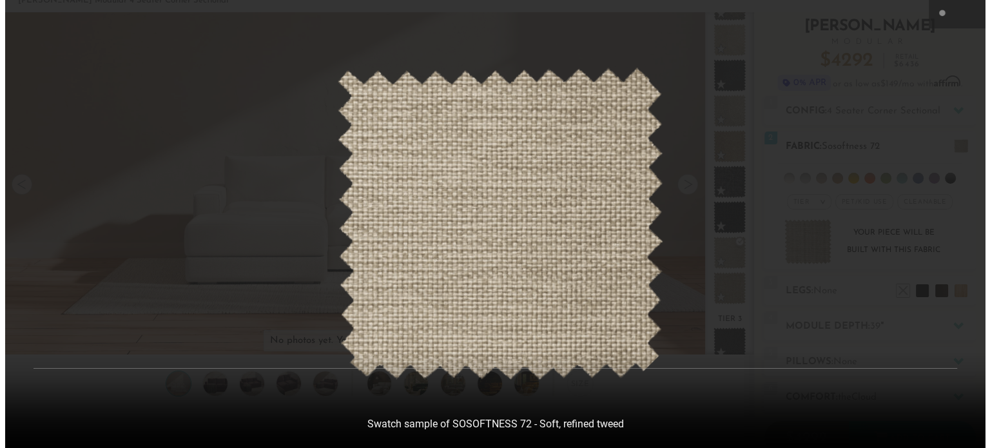
scroll to position [10, 10]
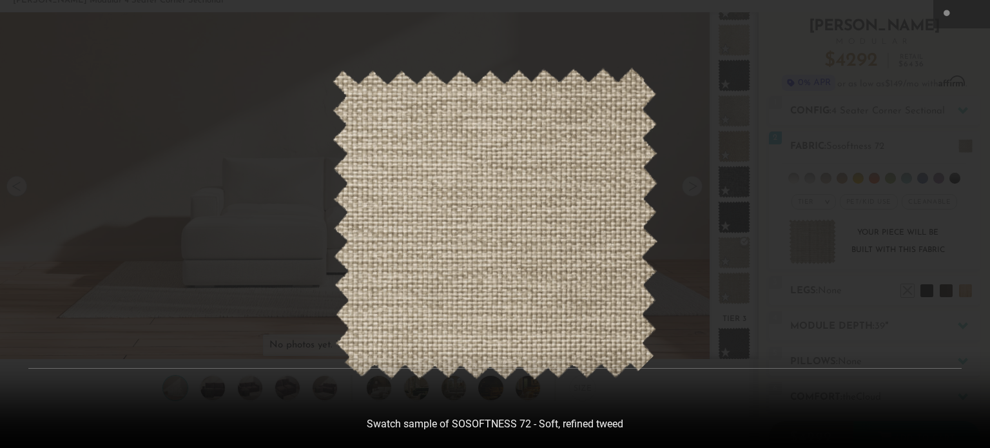
click at [970, 23] on button at bounding box center [975, 14] width 28 height 28
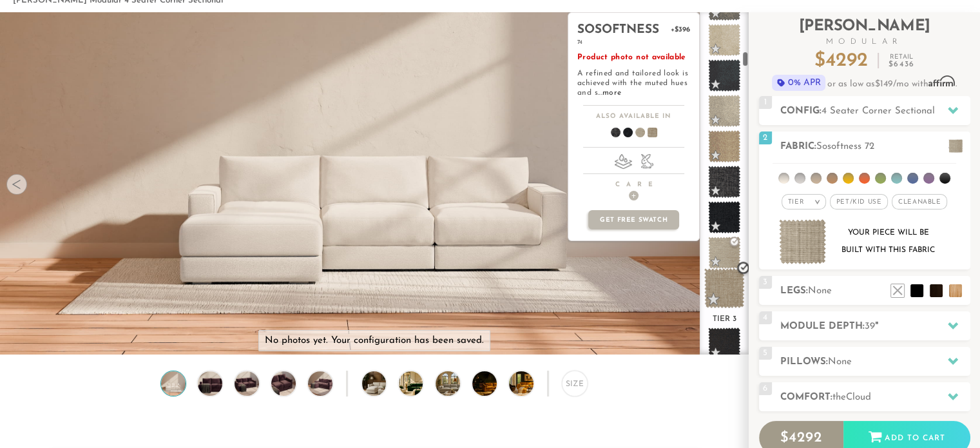
click at [727, 280] on span at bounding box center [724, 288] width 41 height 41
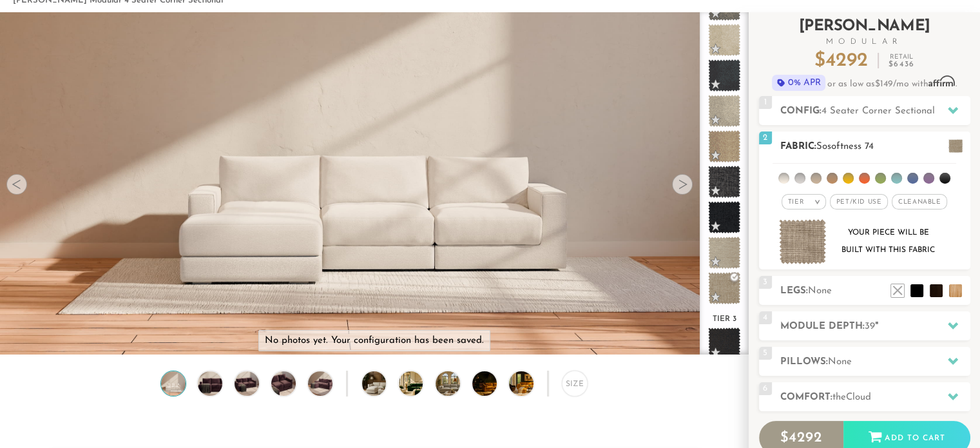
click at [807, 227] on img at bounding box center [803, 242] width 48 height 46
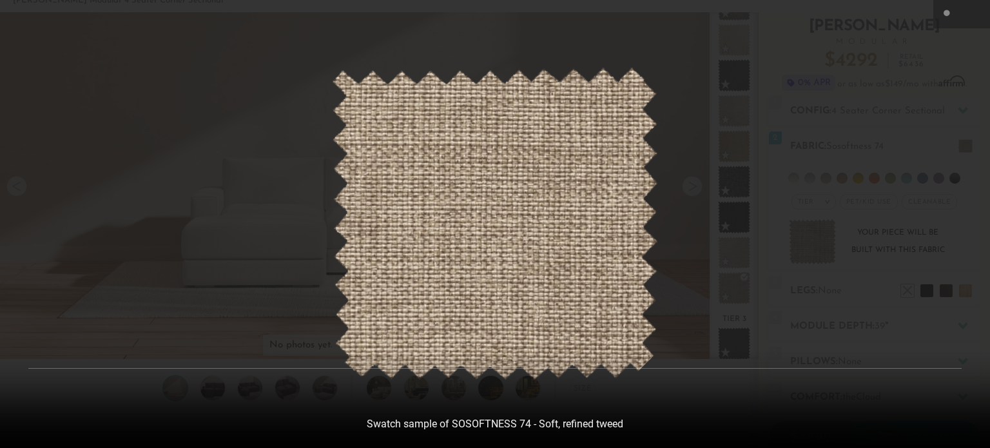
click at [971, 23] on button at bounding box center [975, 14] width 28 height 28
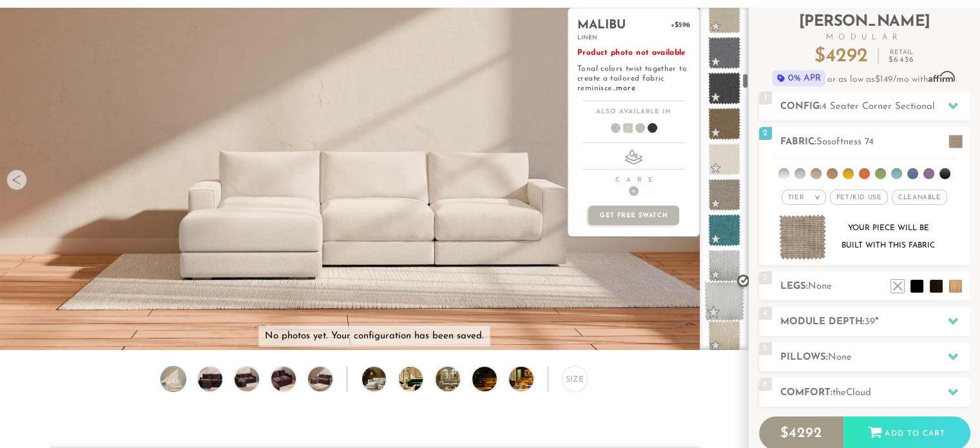
scroll to position [1491, 0]
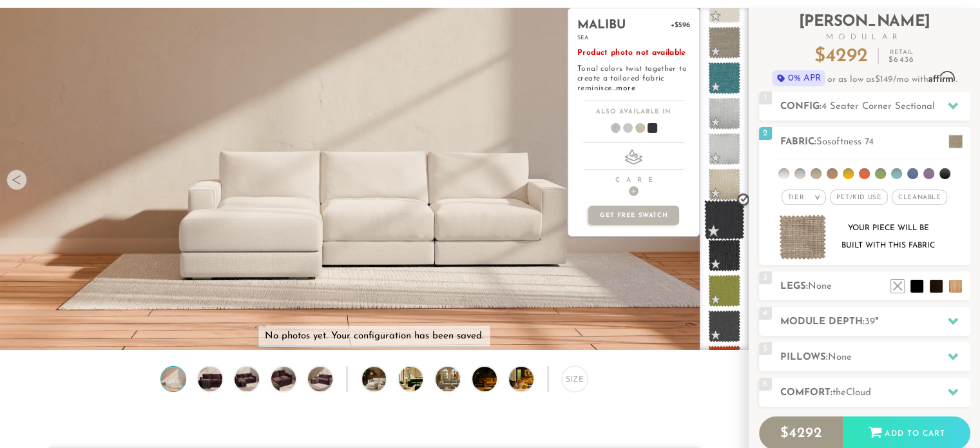
click at [722, 217] on span at bounding box center [724, 220] width 41 height 41
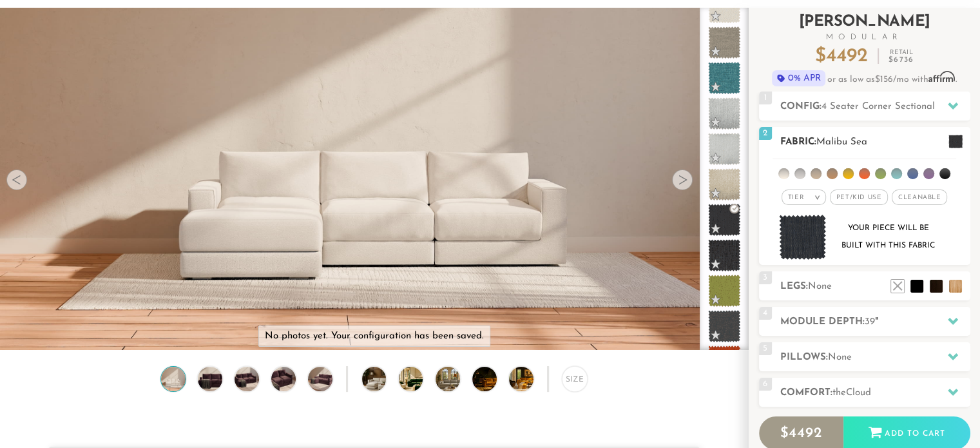
click at [809, 231] on img at bounding box center [803, 238] width 48 height 46
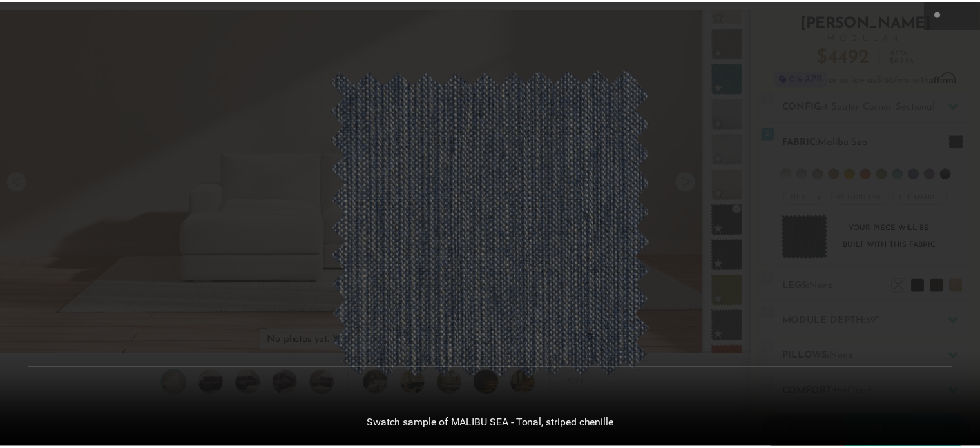
scroll to position [14349, 979]
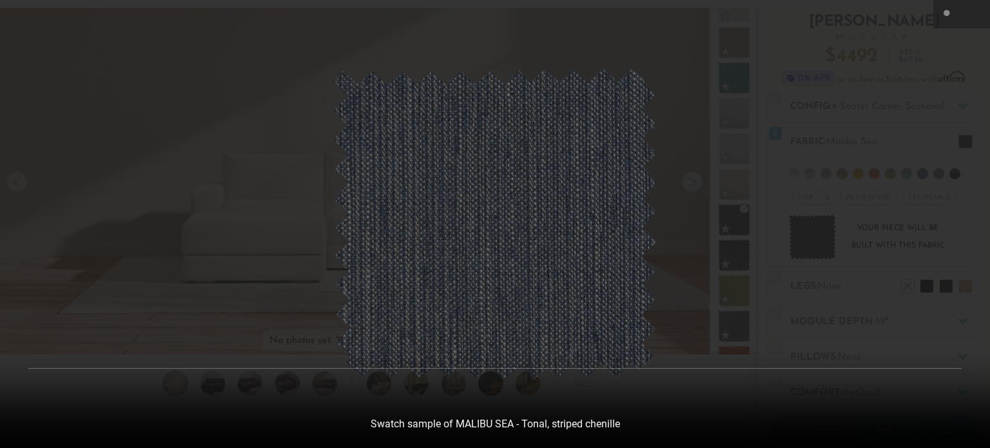
click at [966, 20] on button at bounding box center [975, 14] width 28 height 28
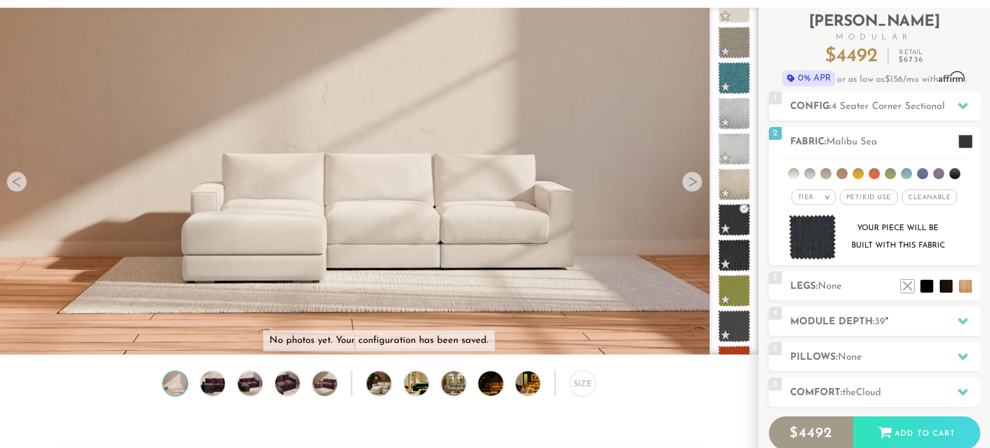
scroll to position [10, 10]
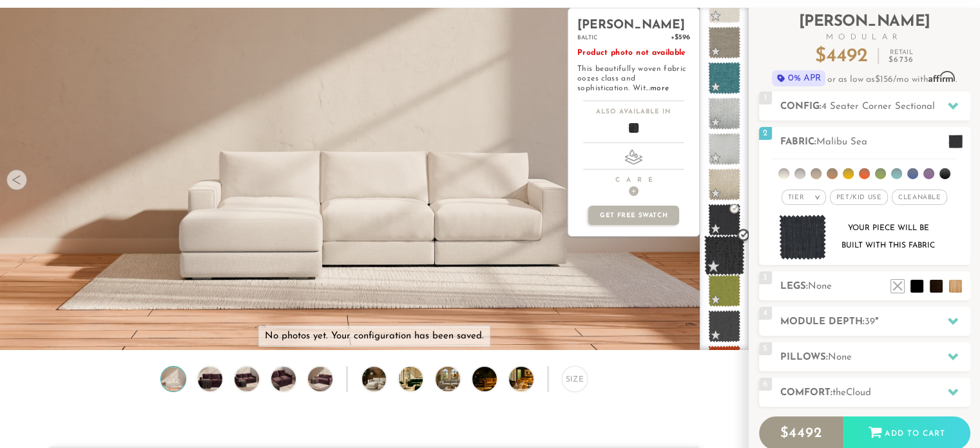
click at [734, 255] on span at bounding box center [724, 255] width 41 height 41
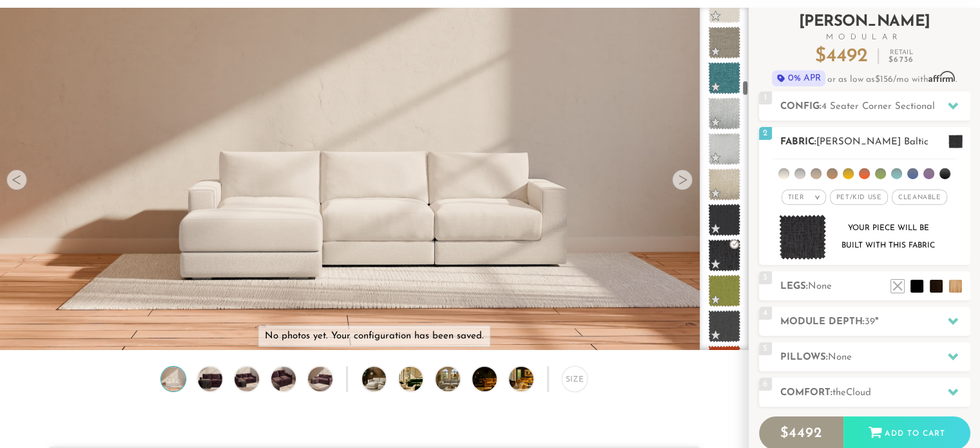
click at [796, 239] on img at bounding box center [803, 238] width 48 height 46
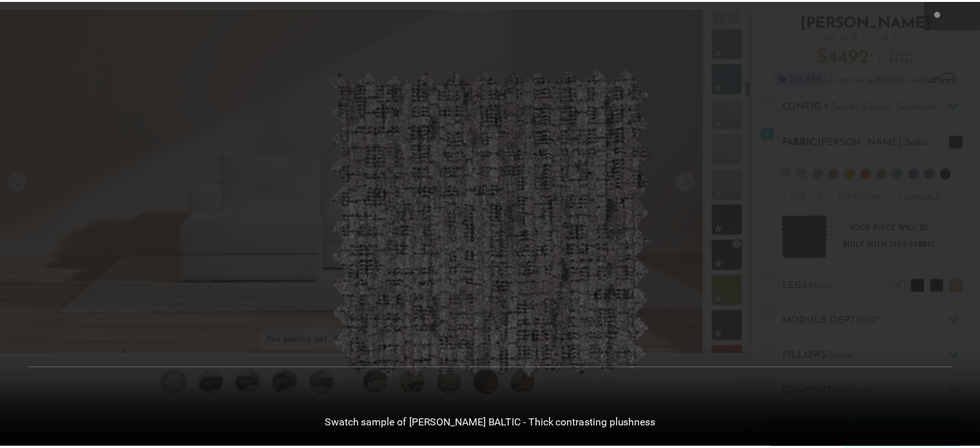
scroll to position [14349, 979]
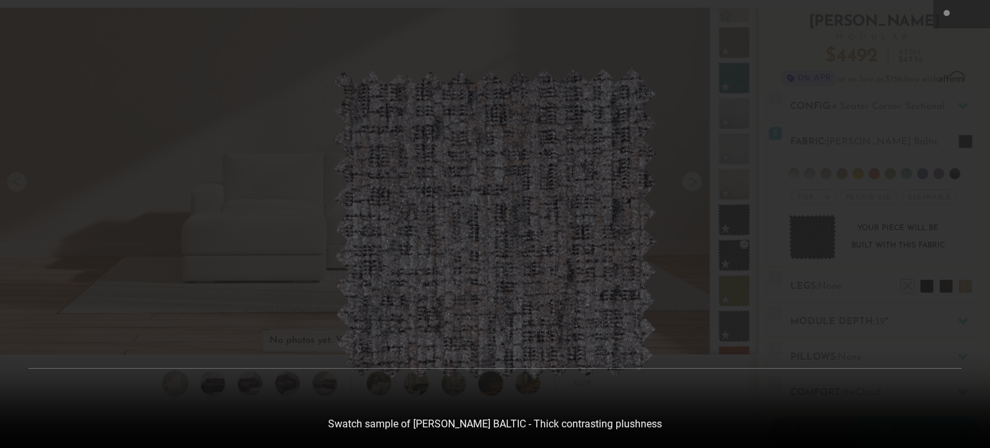
click at [971, 18] on icon at bounding box center [975, 13] width 15 height 15
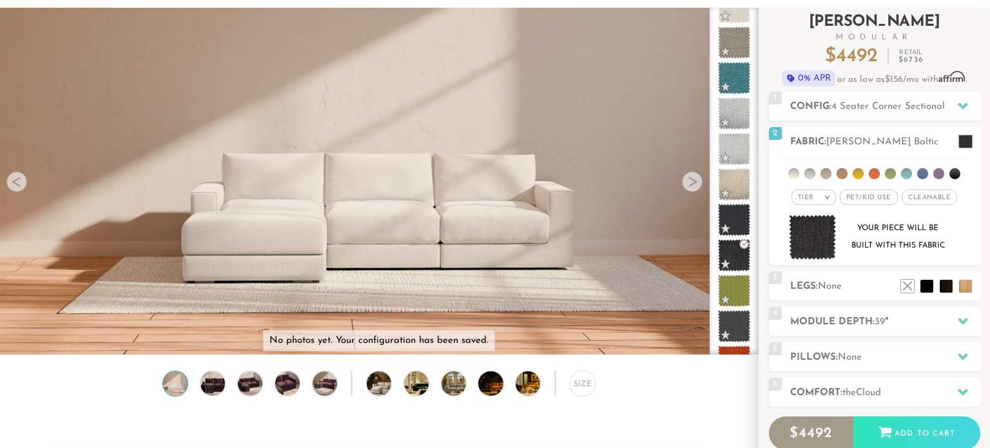
scroll to position [10, 10]
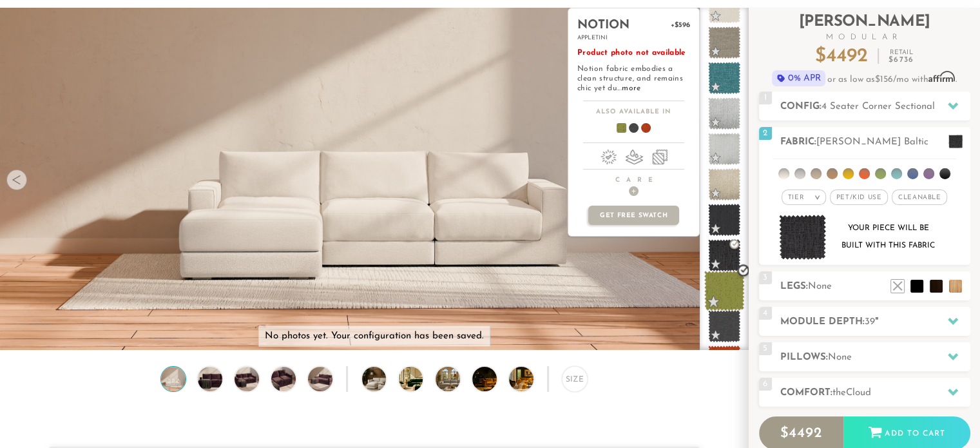
click at [720, 291] on span at bounding box center [724, 291] width 41 height 41
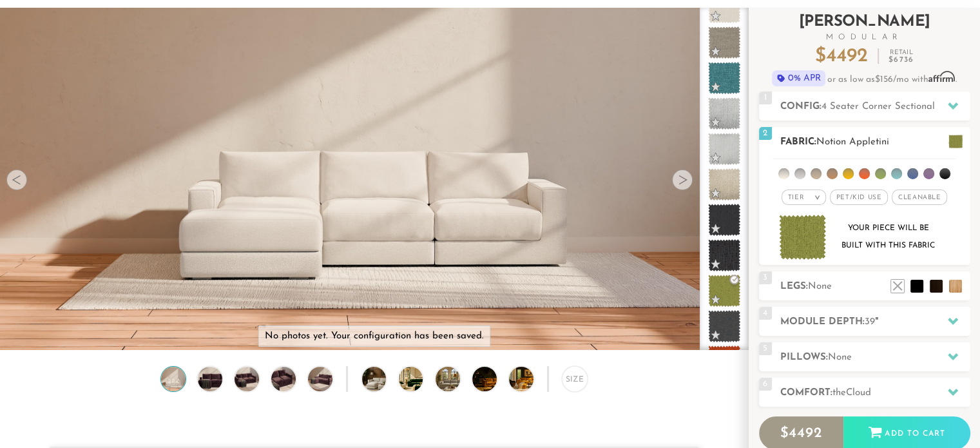
click at [818, 230] on img at bounding box center [803, 238] width 48 height 46
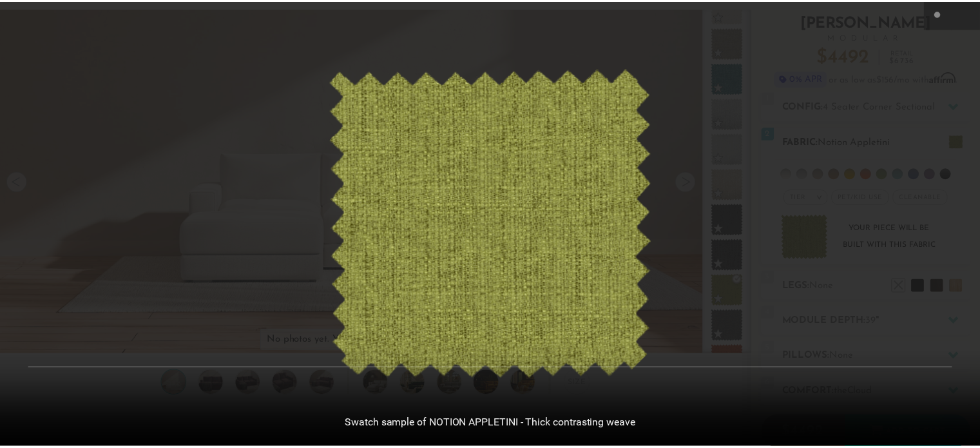
scroll to position [14349, 979]
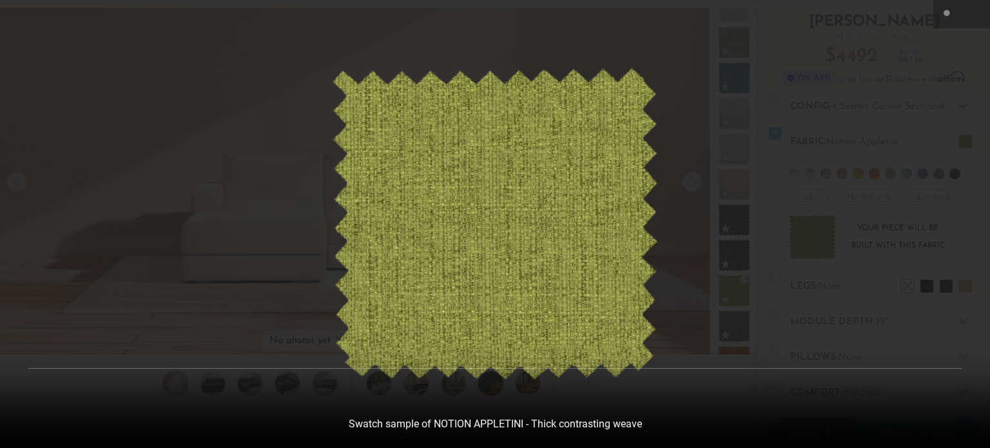
click at [973, 21] on icon at bounding box center [975, 13] width 15 height 15
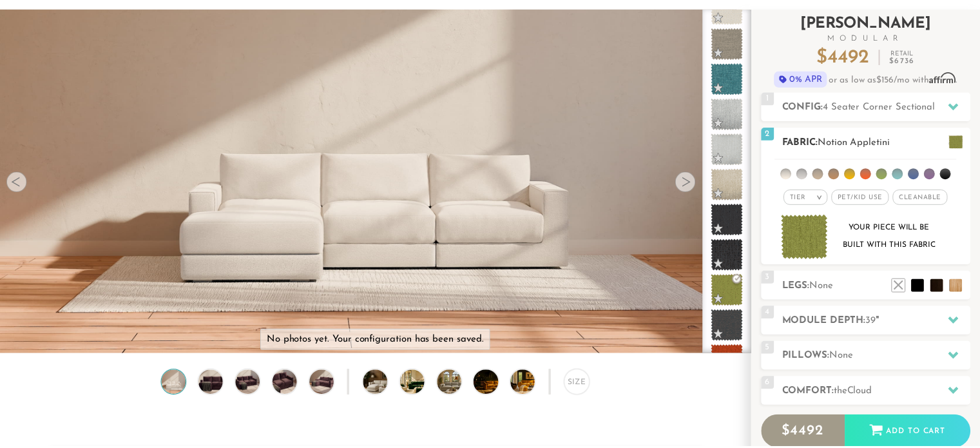
scroll to position [10, 10]
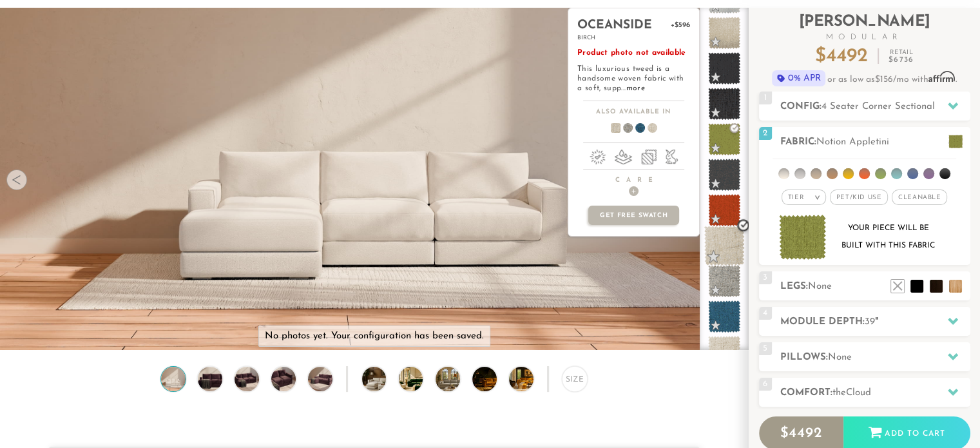
click at [727, 251] on span at bounding box center [724, 245] width 41 height 41
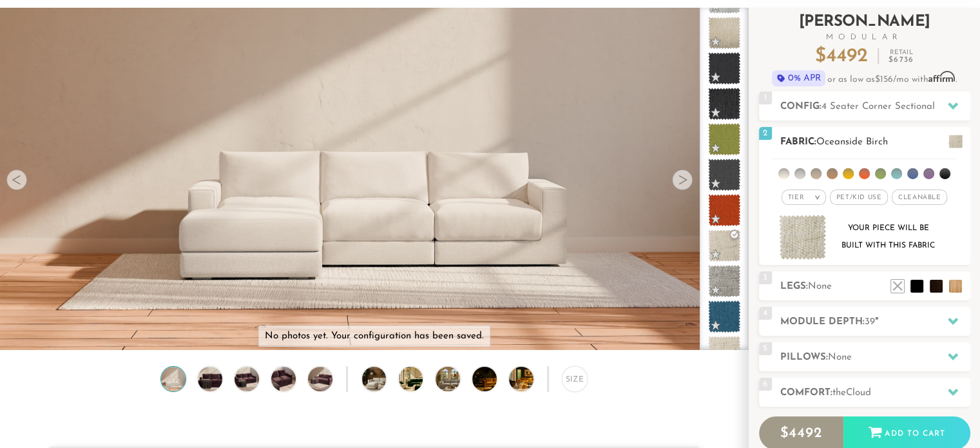
click at [803, 226] on img at bounding box center [803, 238] width 48 height 46
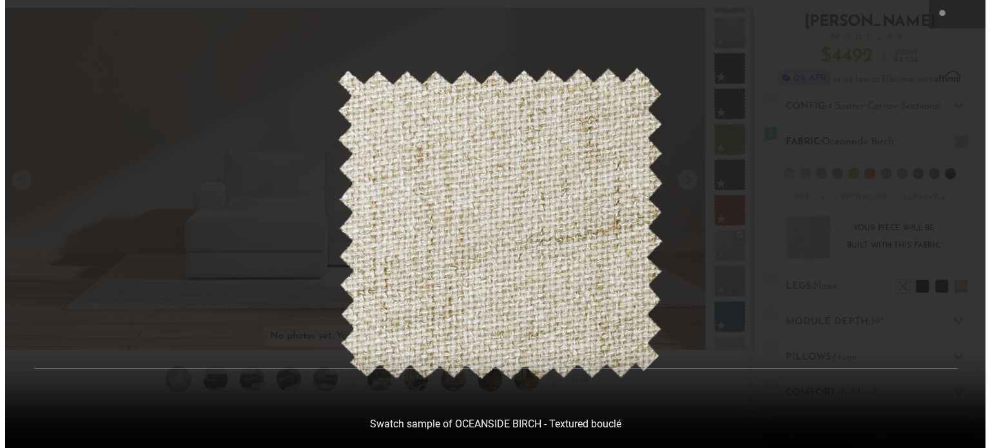
scroll to position [10, 10]
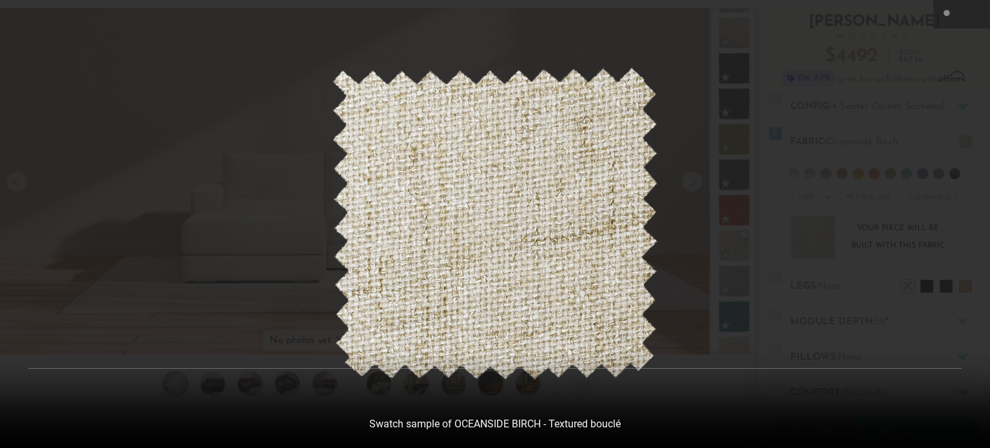
click at [969, 12] on icon at bounding box center [975, 13] width 15 height 15
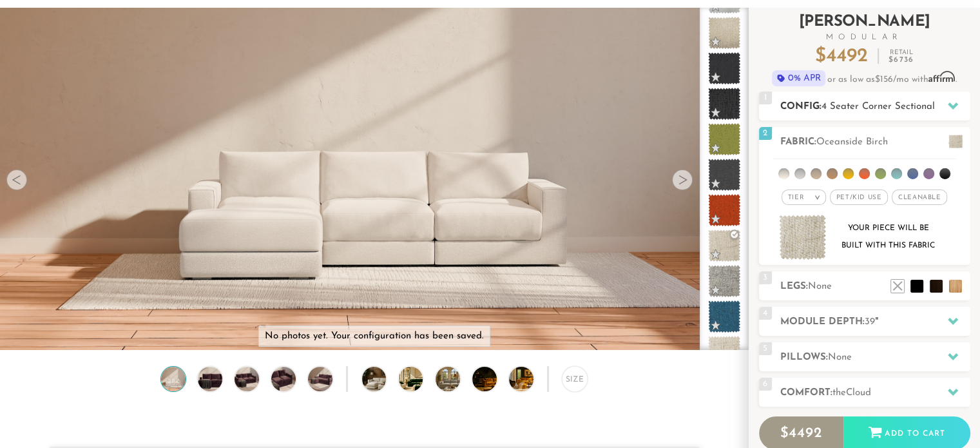
scroll to position [14330, 970]
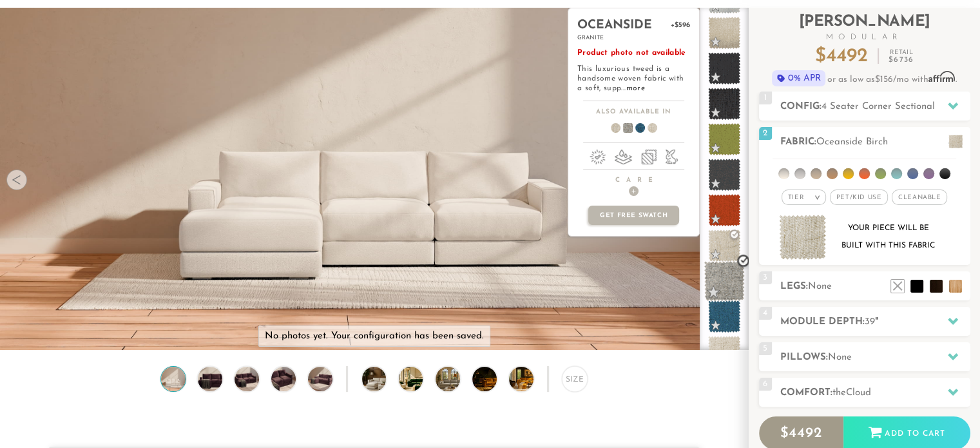
click at [732, 284] on span at bounding box center [724, 281] width 41 height 41
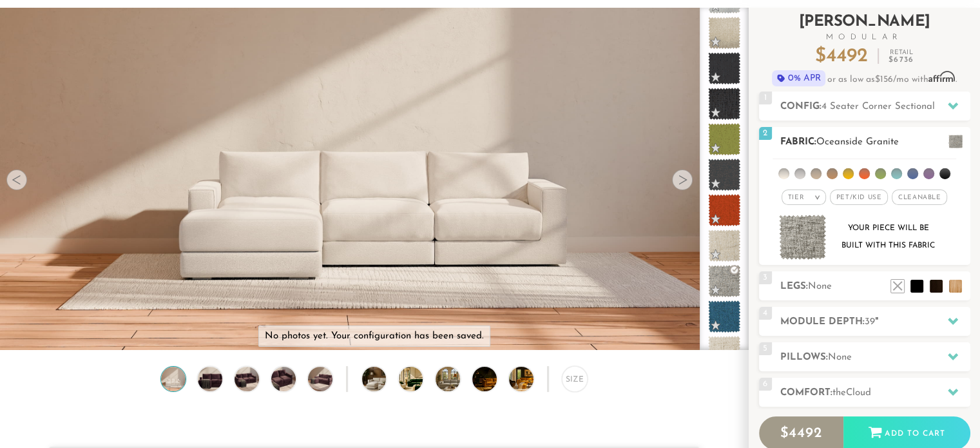
click at [807, 242] on img at bounding box center [803, 238] width 48 height 46
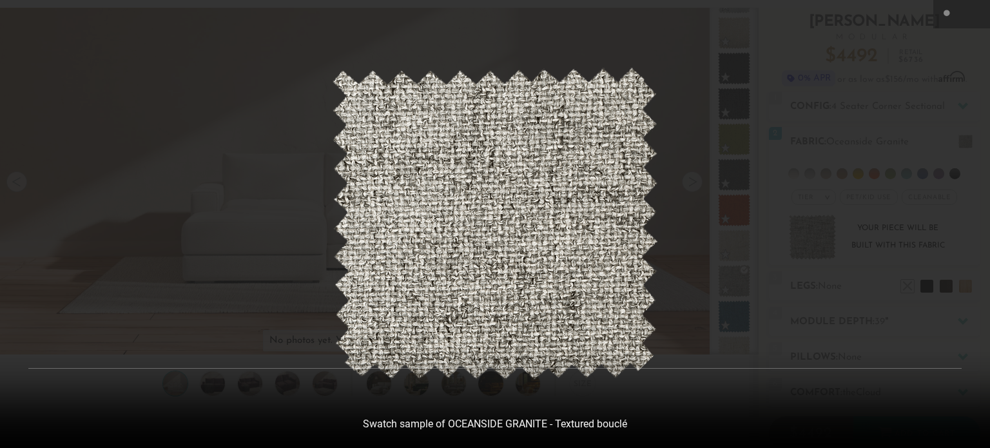
click at [979, 18] on icon at bounding box center [975, 13] width 15 height 15
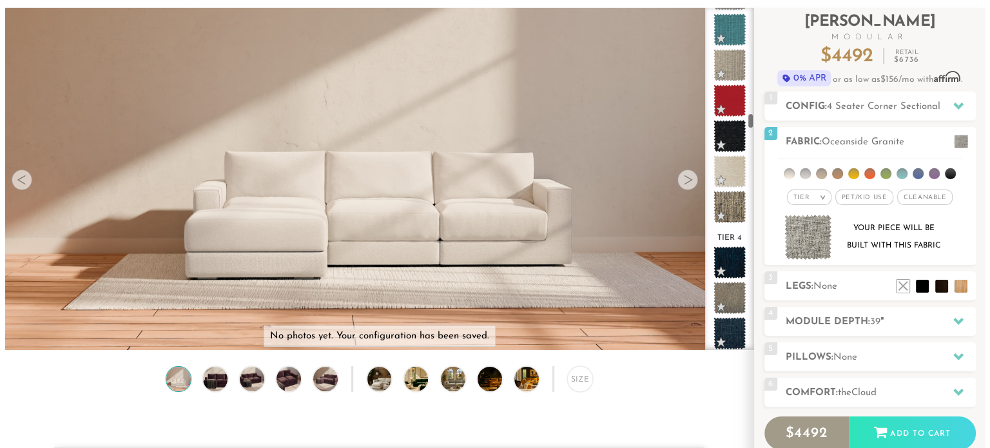
scroll to position [2399, 0]
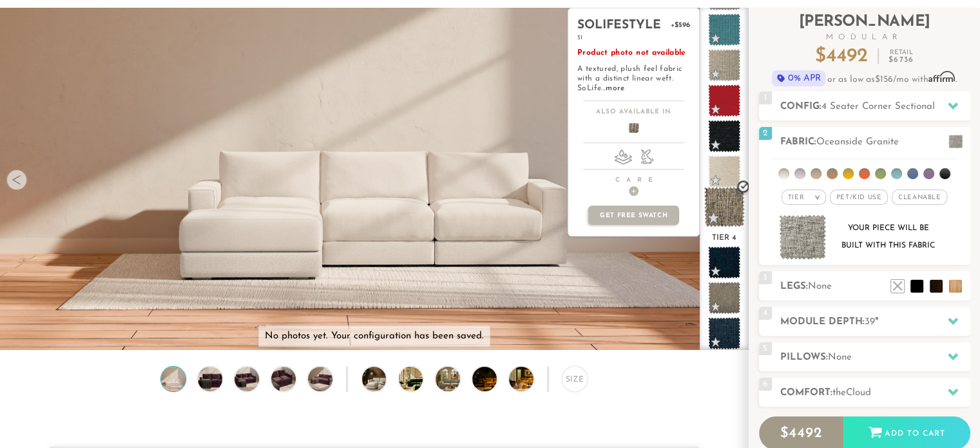
click at [724, 208] on span at bounding box center [724, 207] width 41 height 41
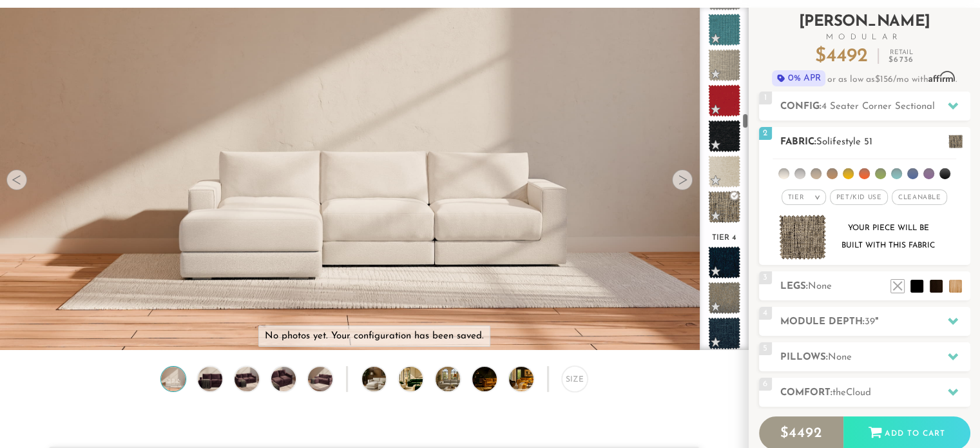
click at [799, 232] on img at bounding box center [803, 238] width 48 height 46
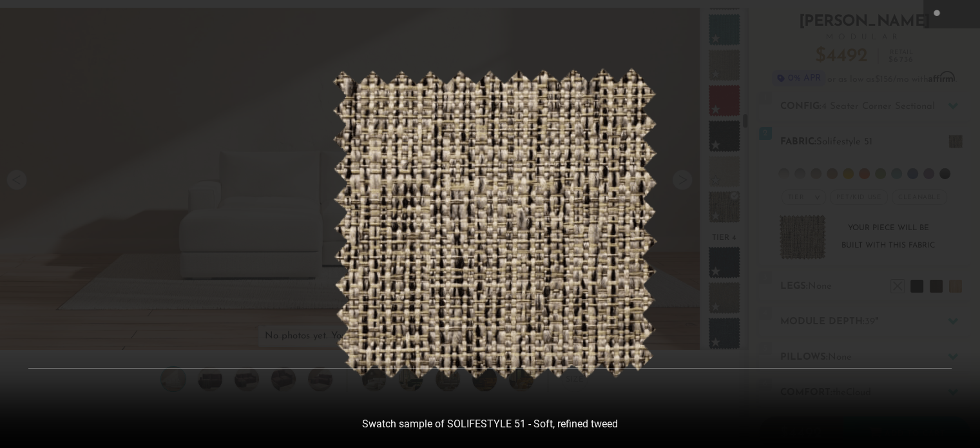
scroll to position [14349, 979]
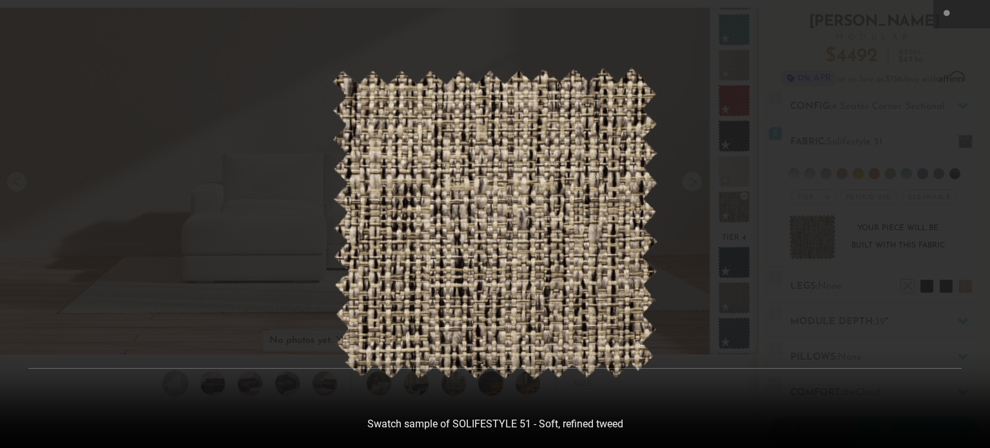
click at [971, 14] on div "1 / 1 Swatch sample of SOLIFESTYLE 51 - Soft, refined tweed" at bounding box center [495, 224] width 990 height 448
click at [969, 14] on icon at bounding box center [975, 13] width 15 height 15
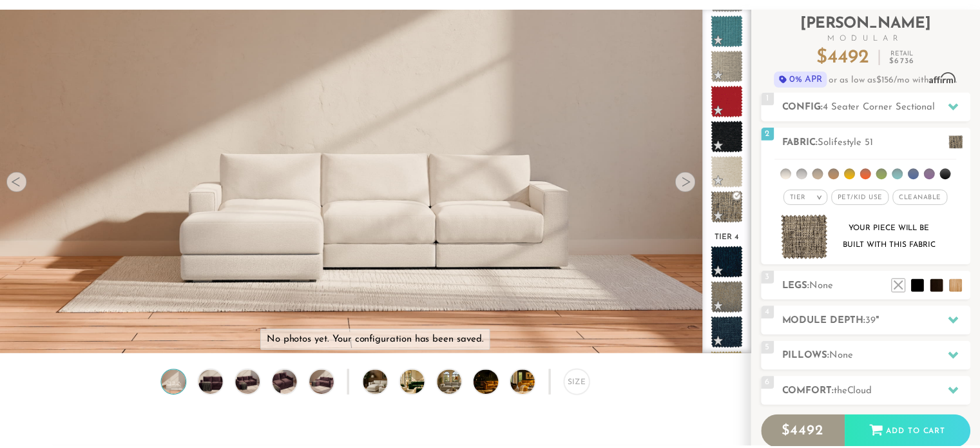
scroll to position [10, 10]
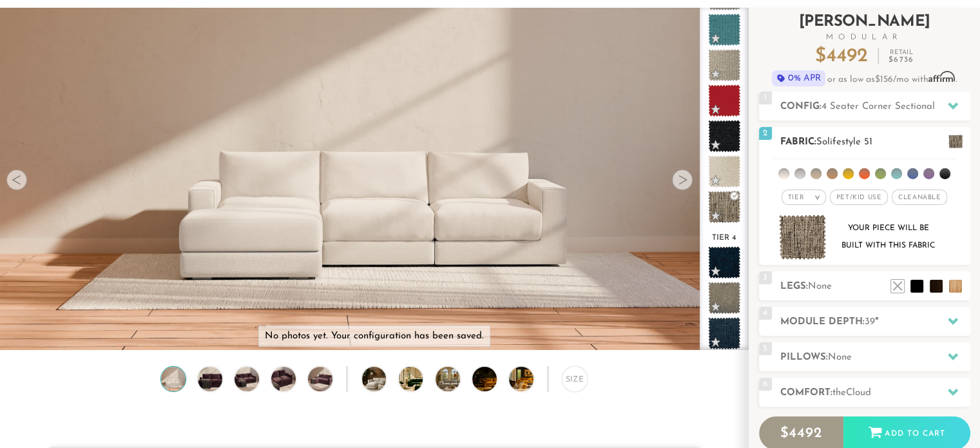
click at [876, 198] on span "Pet/Kid Use x" at bounding box center [859, 196] width 58 height 15
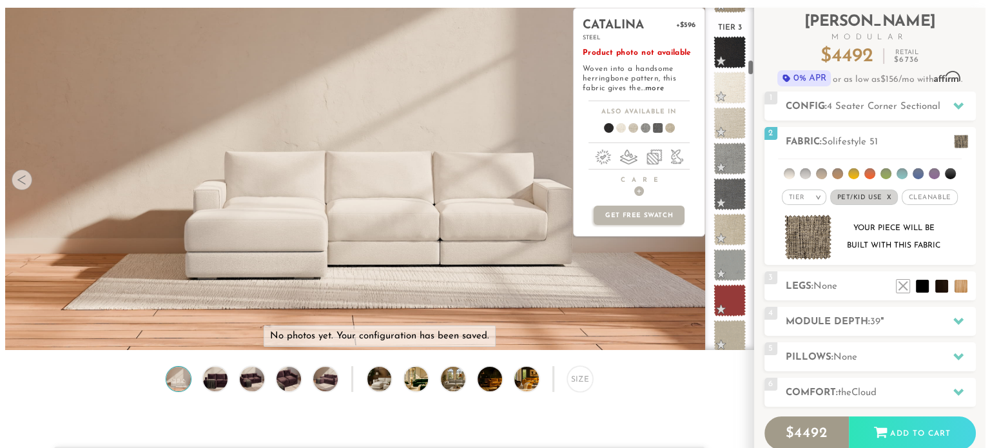
scroll to position [1136, 0]
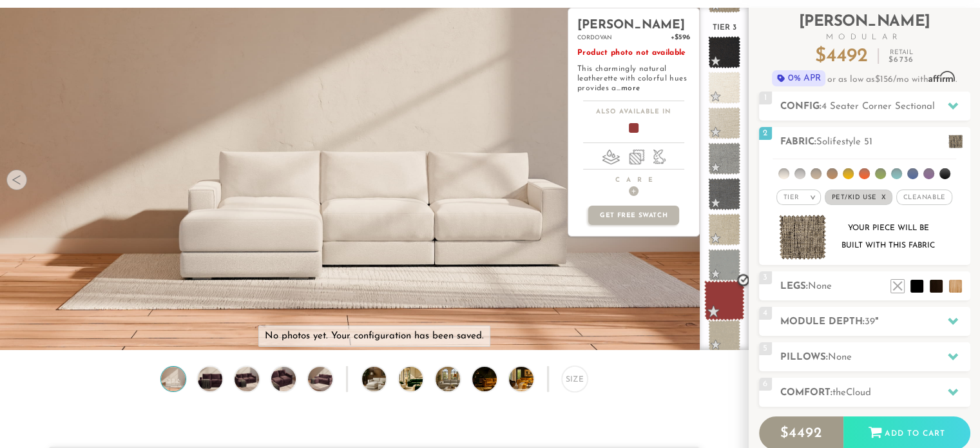
click at [722, 296] on span at bounding box center [724, 300] width 41 height 41
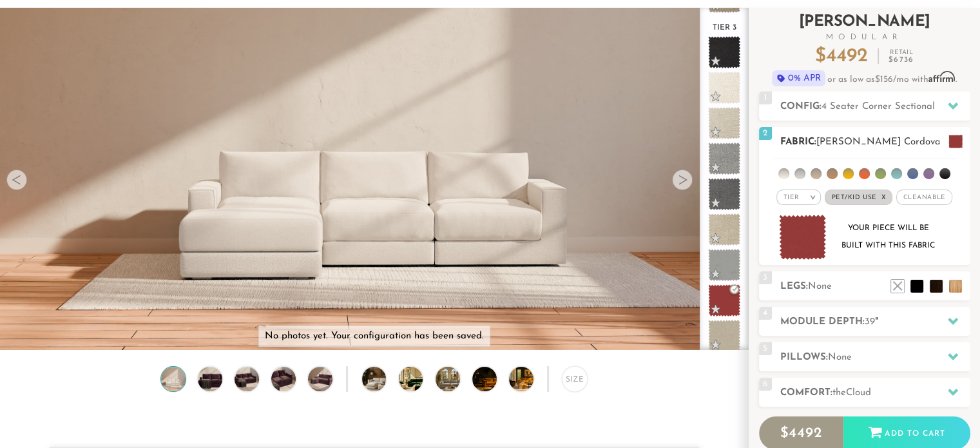
click at [810, 244] on img at bounding box center [803, 238] width 48 height 46
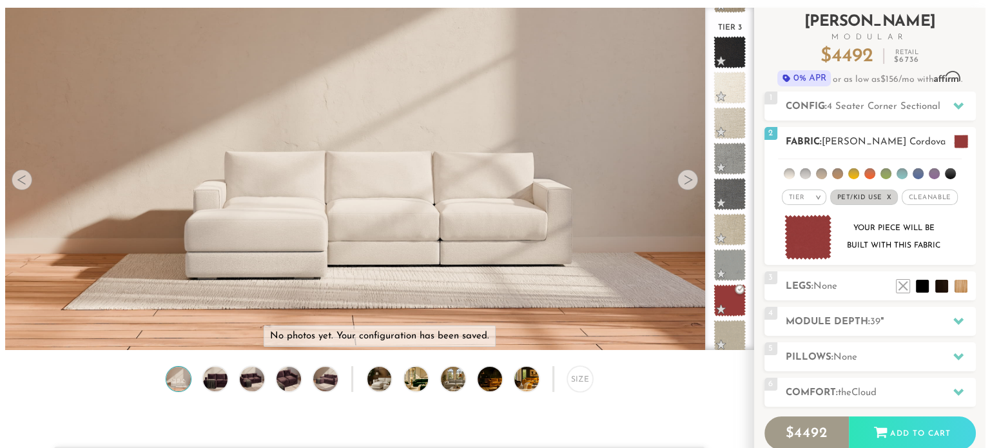
scroll to position [10, 10]
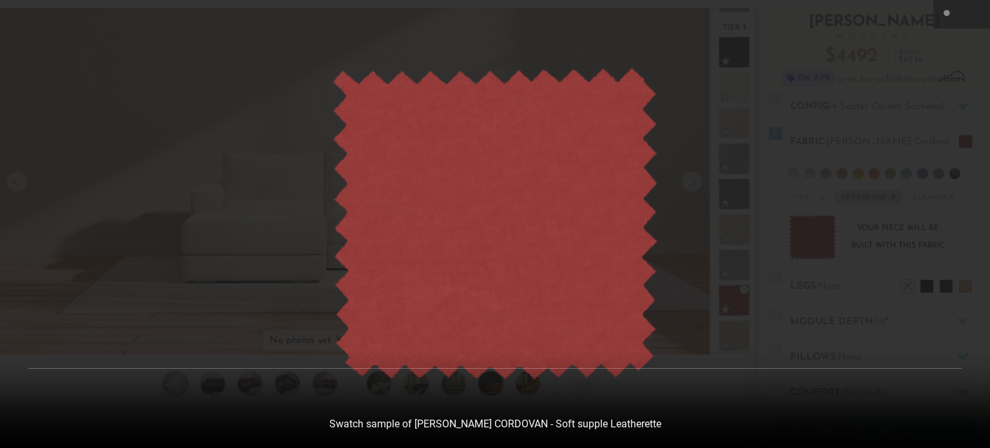
click at [968, 18] on icon at bounding box center [975, 13] width 15 height 15
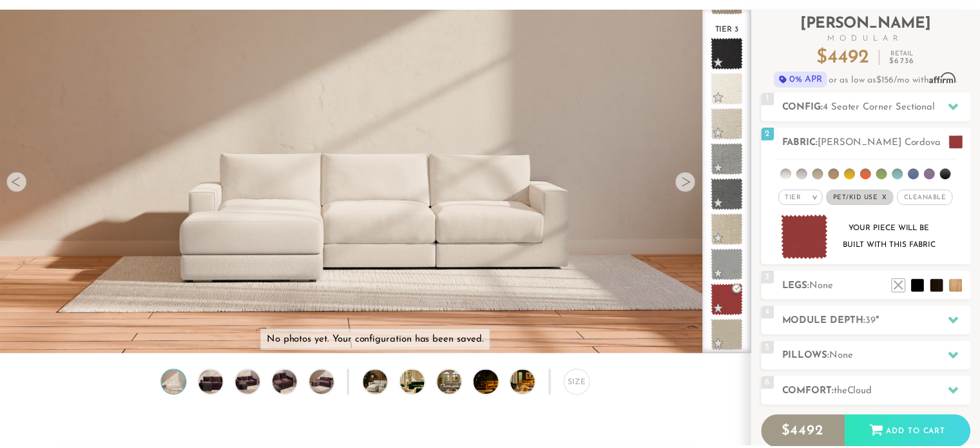
scroll to position [14330, 970]
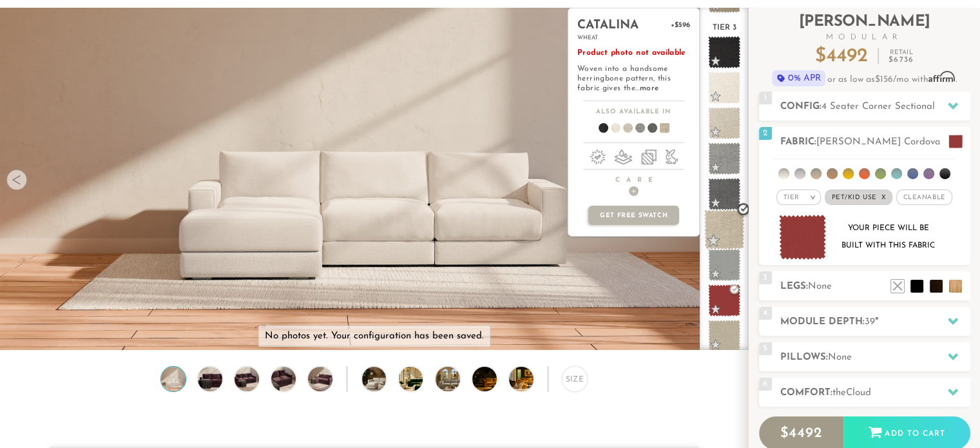
click at [719, 225] on span at bounding box center [724, 229] width 41 height 41
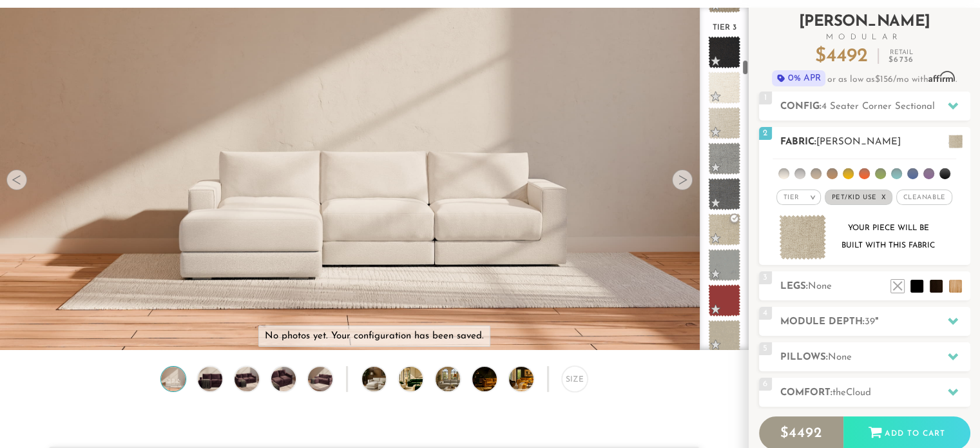
click at [805, 225] on img at bounding box center [803, 238] width 48 height 46
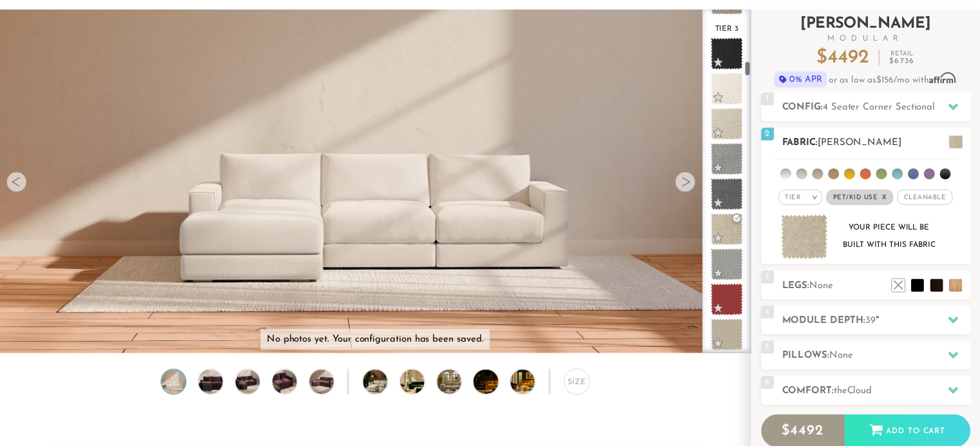
scroll to position [14349, 979]
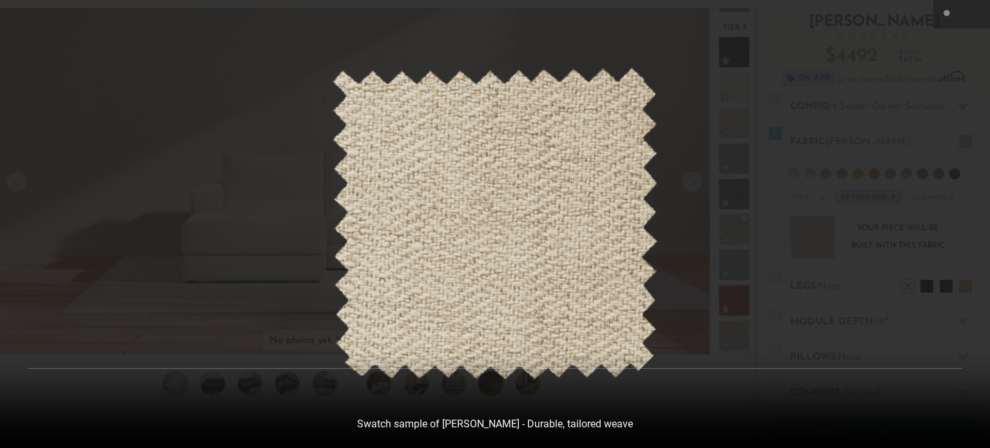
click at [968, 15] on icon at bounding box center [975, 13] width 15 height 15
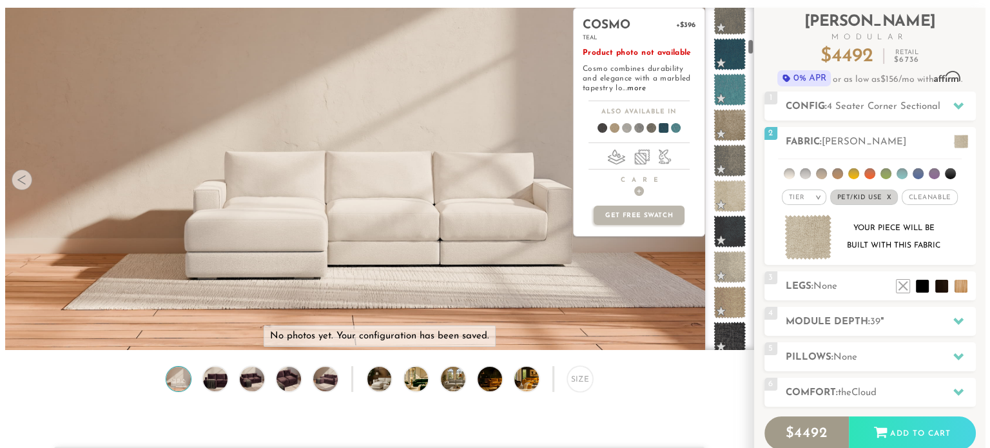
scroll to position [689, 0]
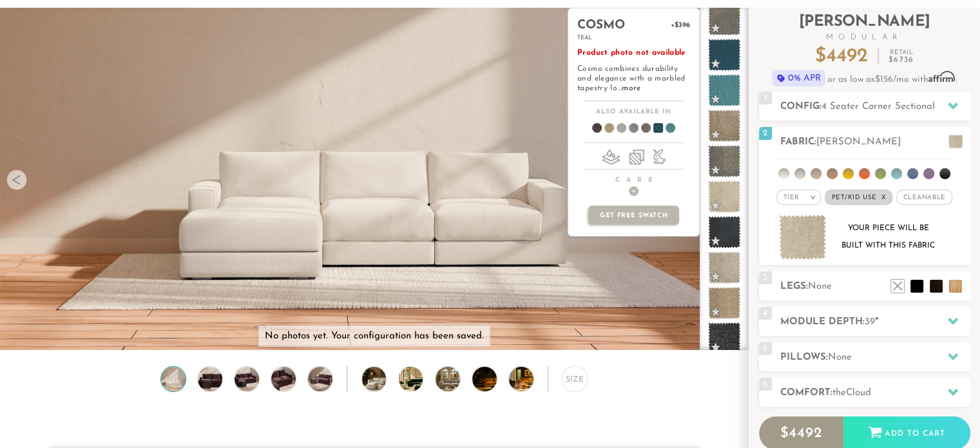
click at [725, 55] on span at bounding box center [724, 55] width 32 height 32
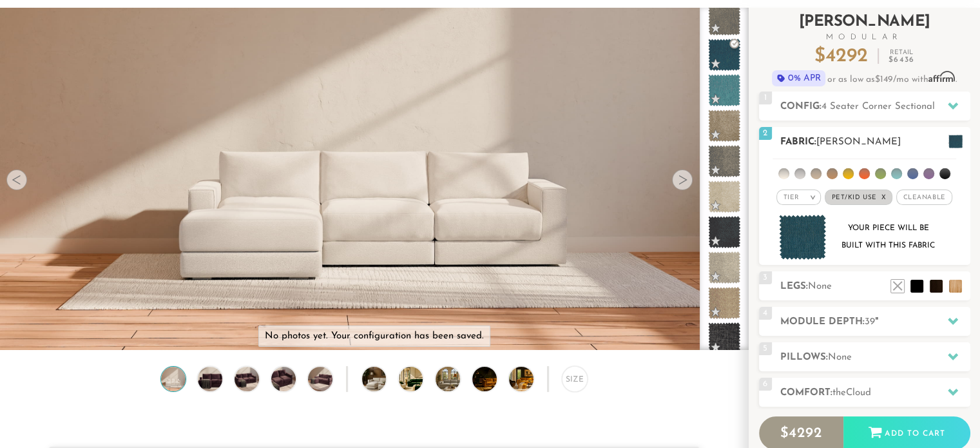
click at [806, 224] on img at bounding box center [803, 238] width 48 height 46
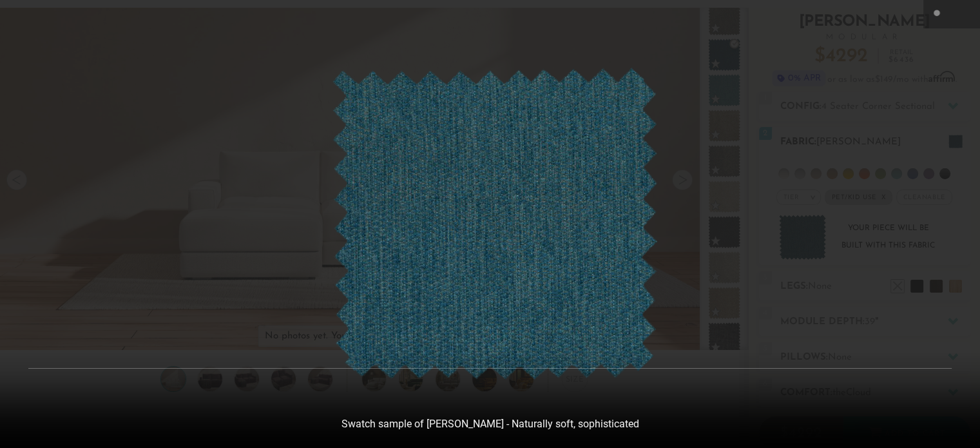
scroll to position [14349, 979]
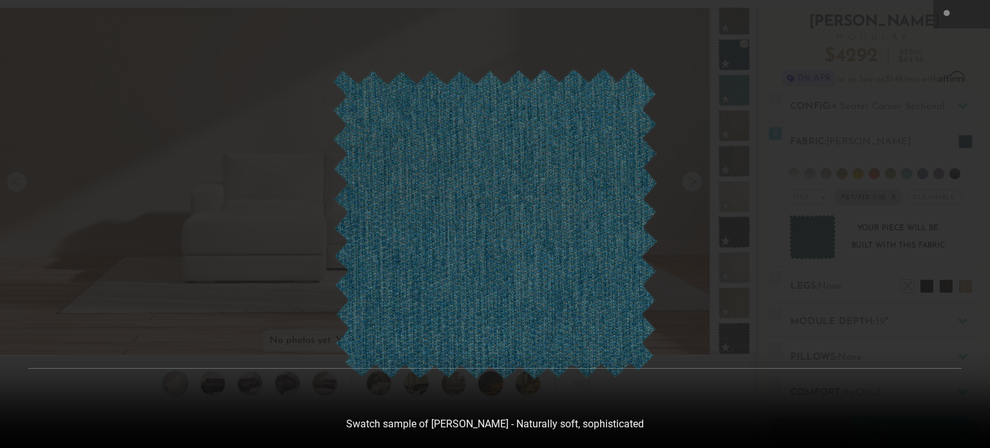
click at [970, 20] on icon at bounding box center [975, 13] width 15 height 15
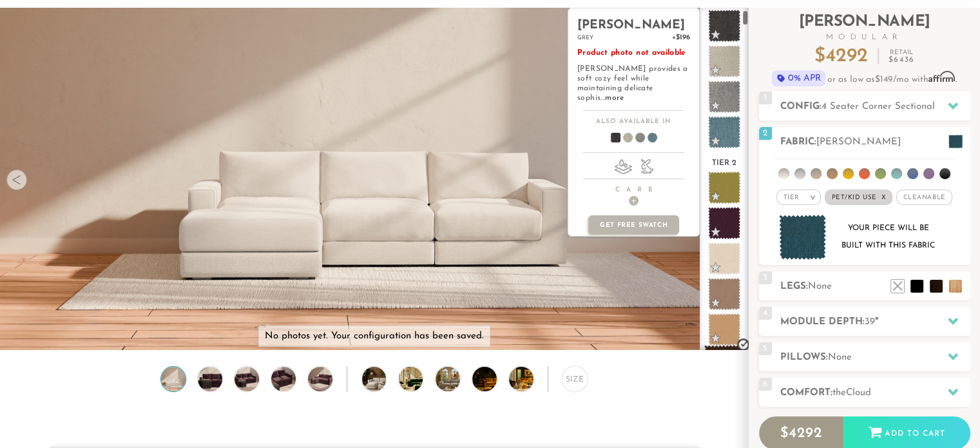
scroll to position [0, 0]
